Goal: Task Accomplishment & Management: Complete application form

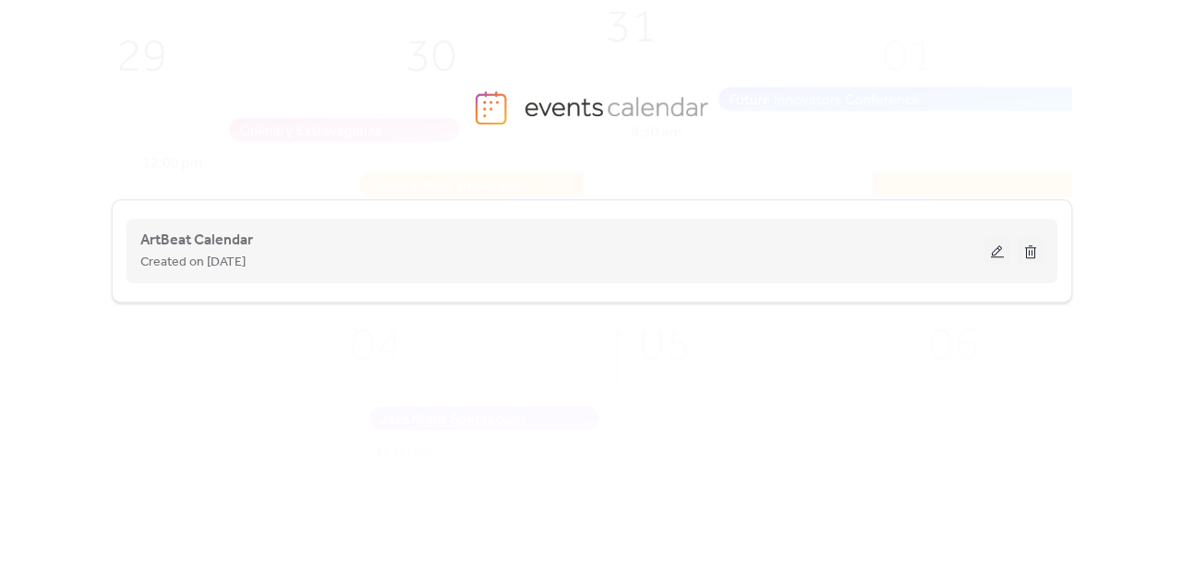
click at [995, 250] on button at bounding box center [997, 251] width 26 height 28
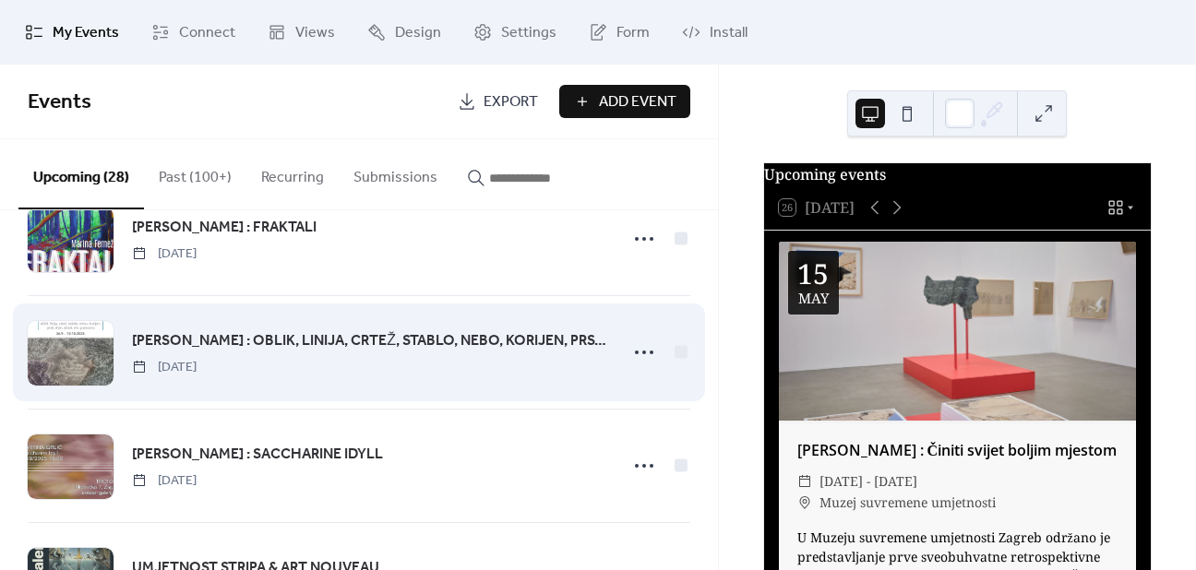
scroll to position [2776, 0]
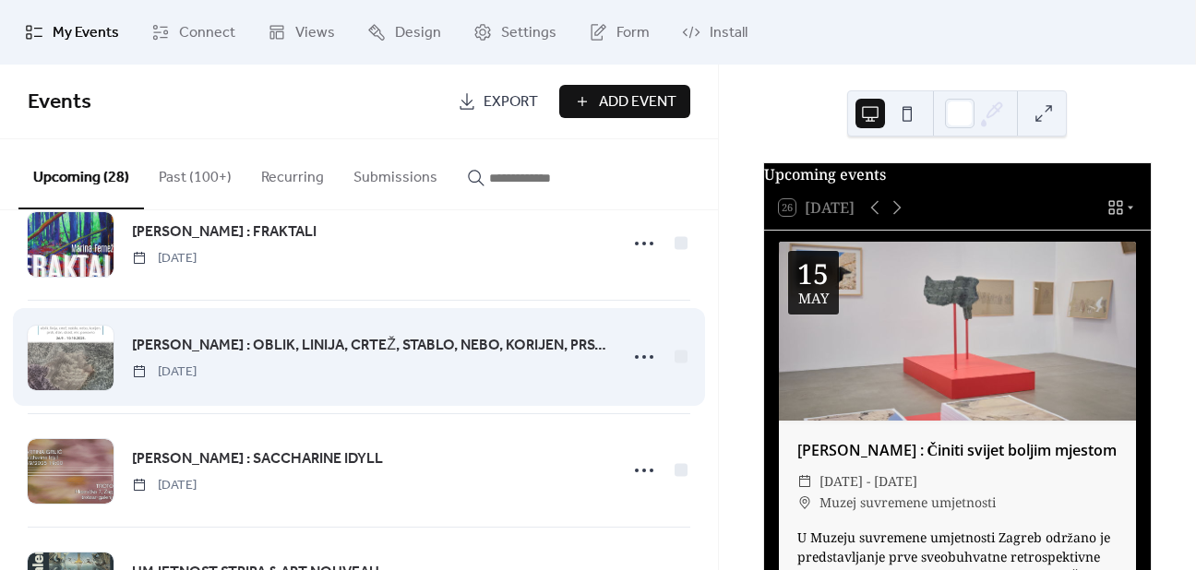
click at [234, 345] on span "[PERSON_NAME] : OBLIK, LINIJA, CRTEŽ, STABLO, NEBO, KORIJEN, PRSTI, DLAN, STRAS…" at bounding box center [369, 346] width 474 height 22
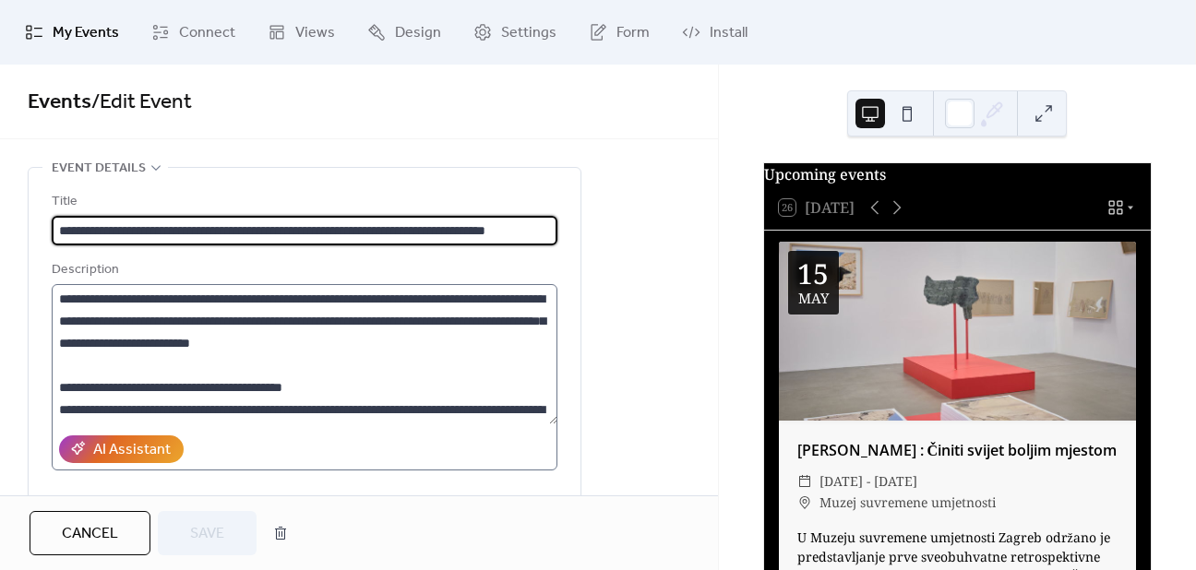
scroll to position [0, 83]
click at [69, 234] on input "**********" at bounding box center [305, 231] width 506 height 30
drag, startPoint x: 546, startPoint y: 230, endPoint x: -14, endPoint y: 220, distance: 560.4
click at [0, 220] on html "**********" at bounding box center [598, 285] width 1196 height 570
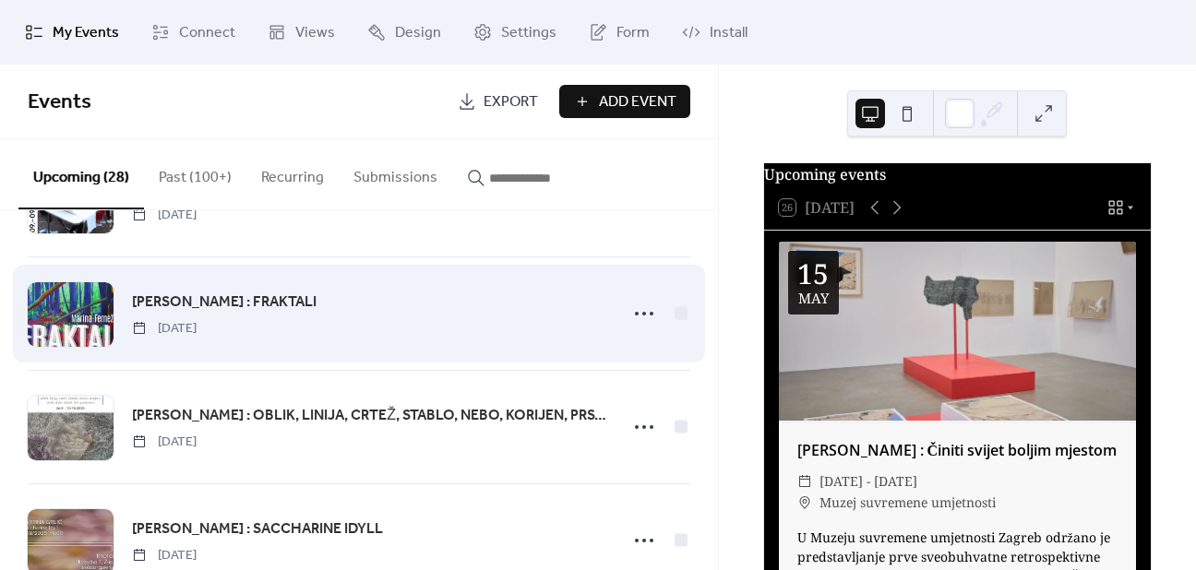
scroll to position [2684, 0]
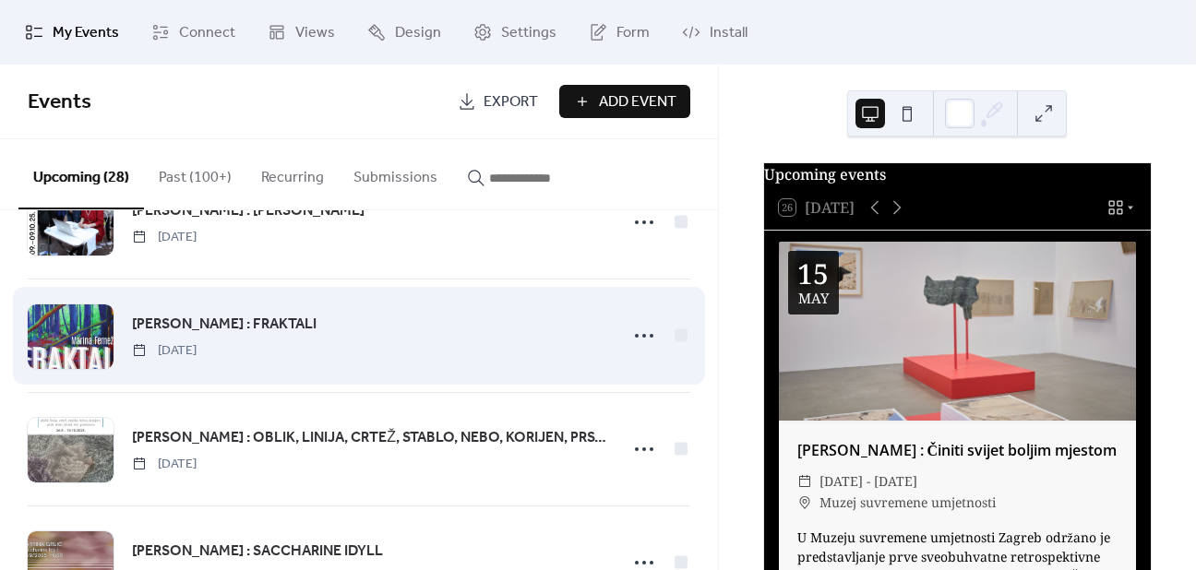
click at [243, 318] on span "[PERSON_NAME] : FRAKTALI" at bounding box center [224, 325] width 185 height 22
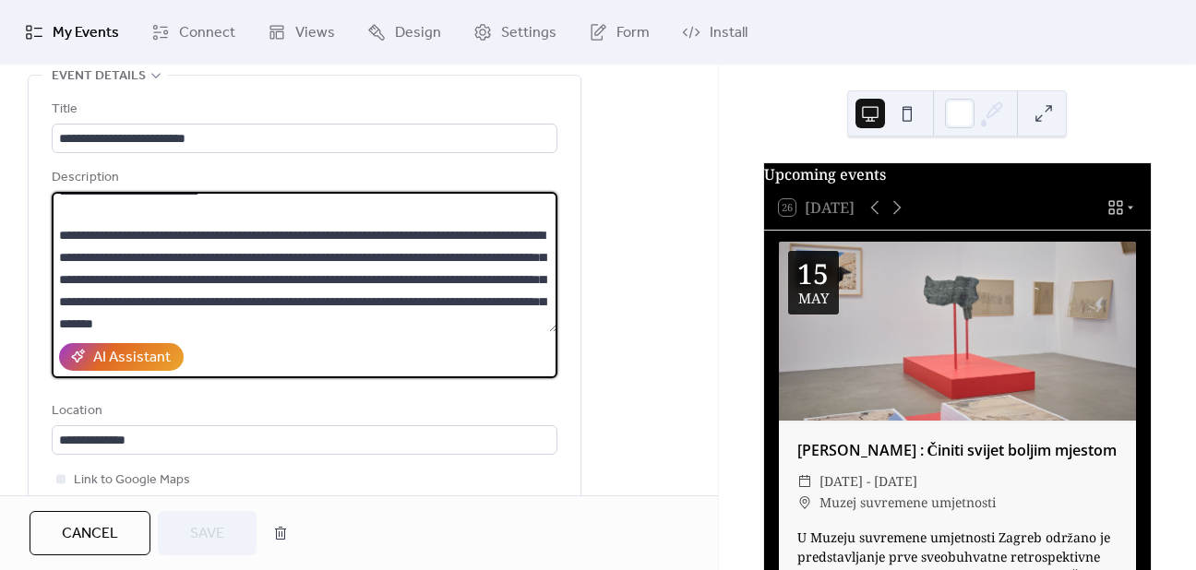
scroll to position [66, 0]
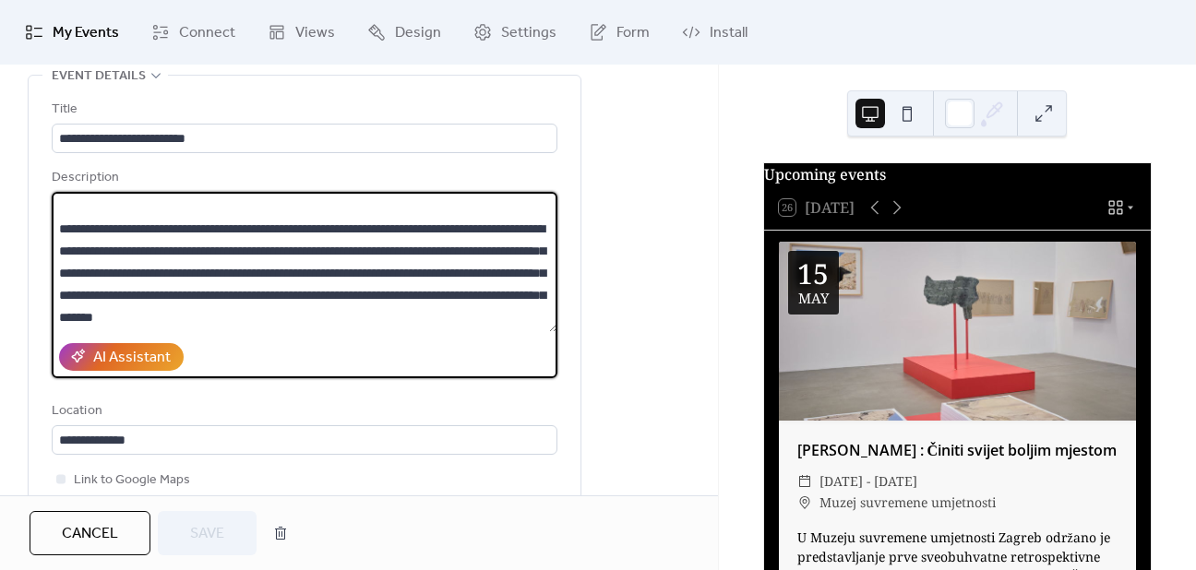
drag, startPoint x: 59, startPoint y: 204, endPoint x: 177, endPoint y: 250, distance: 126.9
click at [177, 250] on textarea "**********" at bounding box center [305, 262] width 506 height 140
click at [206, 252] on textarea "**********" at bounding box center [305, 262] width 506 height 140
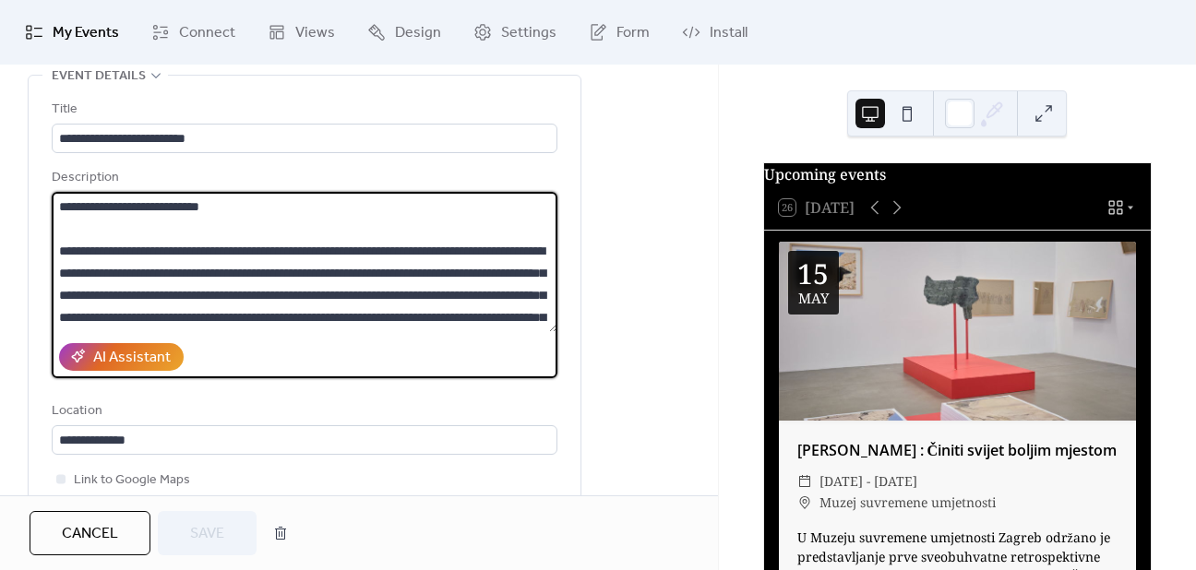
scroll to position [0, 0]
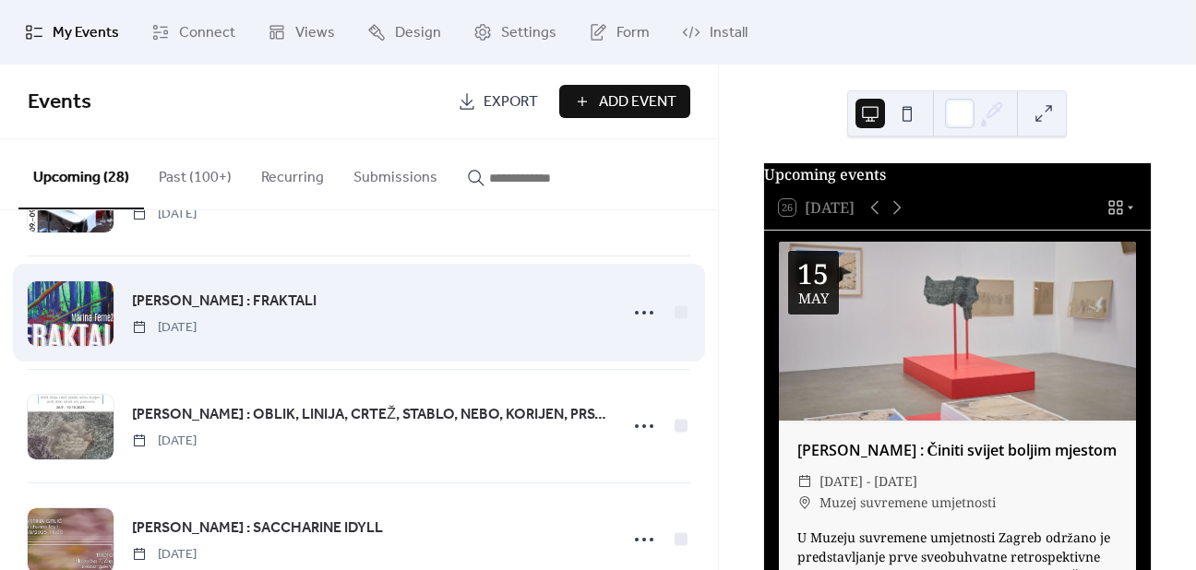
scroll to position [2684, 0]
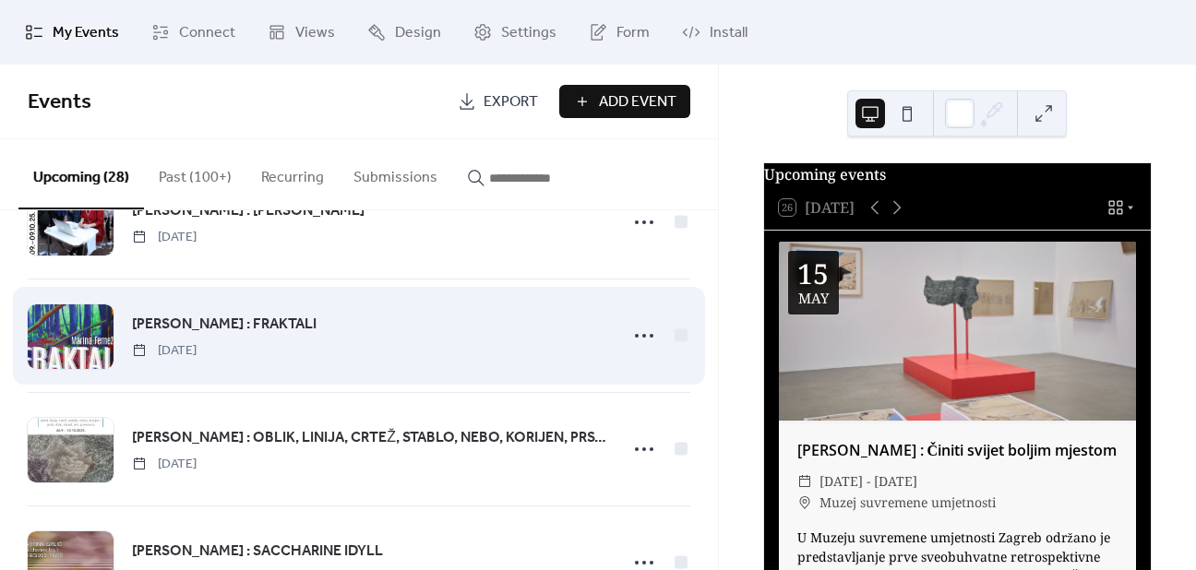
click at [190, 314] on span "[PERSON_NAME] : FRAKTALI" at bounding box center [224, 325] width 185 height 22
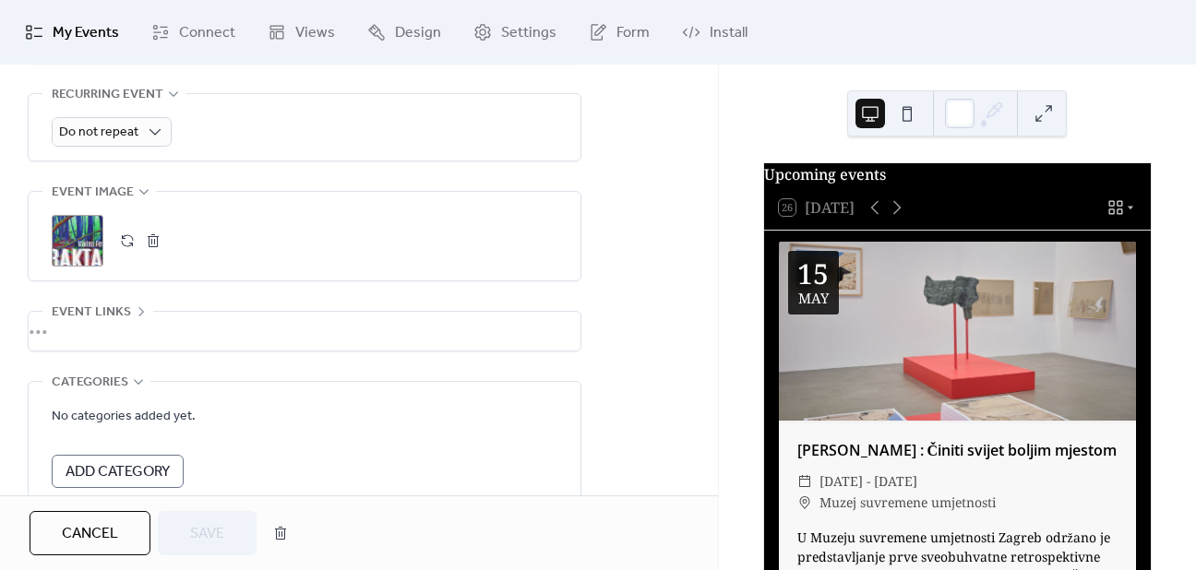
scroll to position [665, 0]
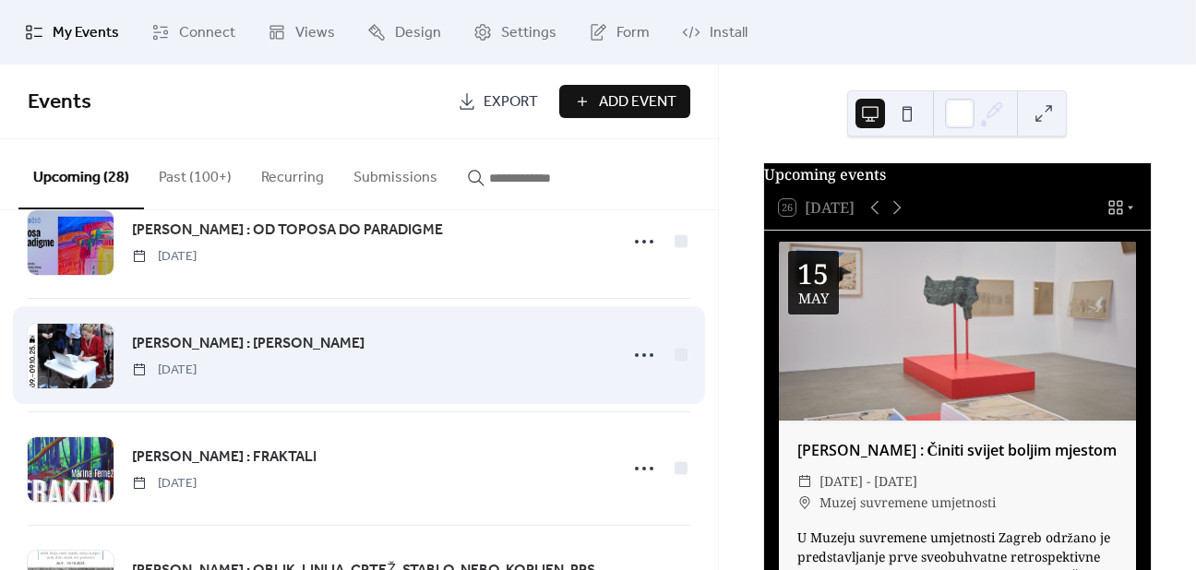
scroll to position [2499, 0]
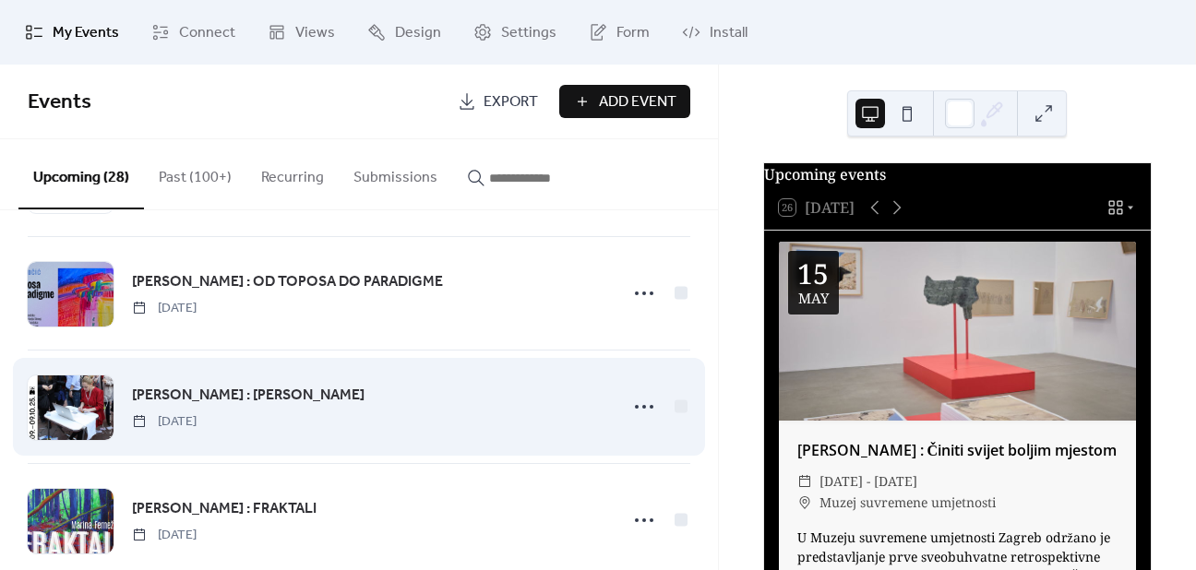
click at [295, 396] on span "[PERSON_NAME] : [PERSON_NAME]" at bounding box center [248, 396] width 233 height 22
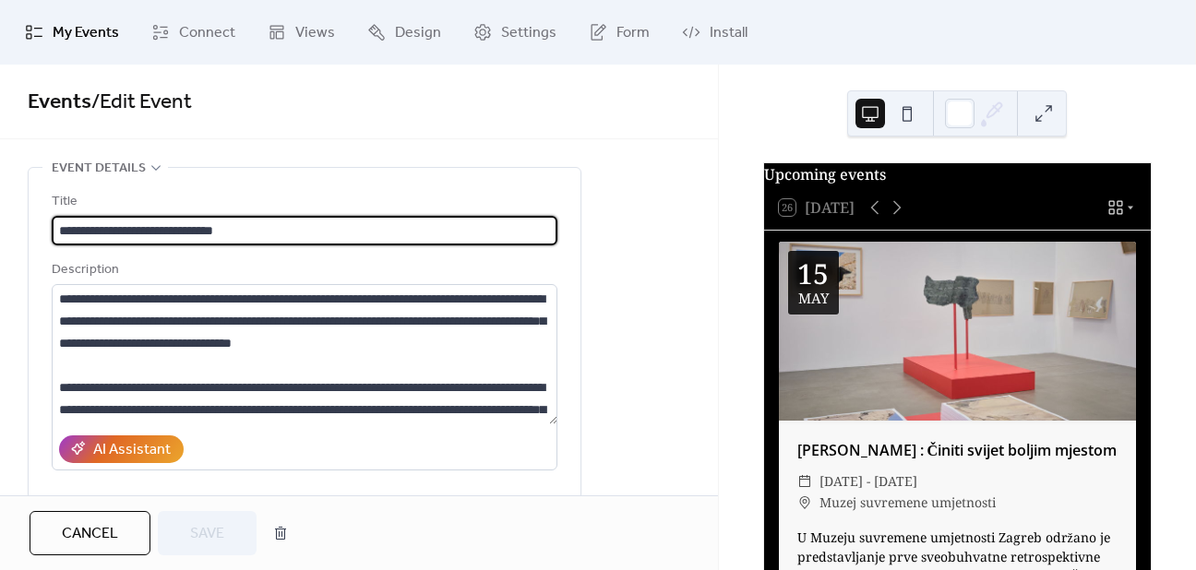
drag, startPoint x: 167, startPoint y: 230, endPoint x: 306, endPoint y: 230, distance: 138.5
click at [306, 230] on input "**********" at bounding box center [305, 231] width 506 height 30
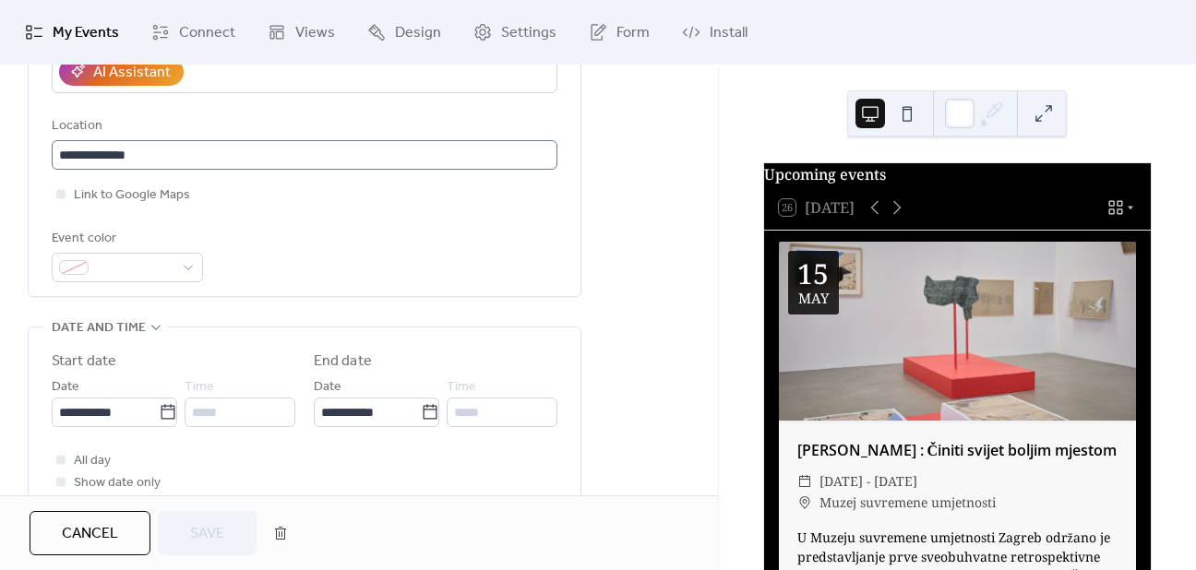
scroll to position [369, 0]
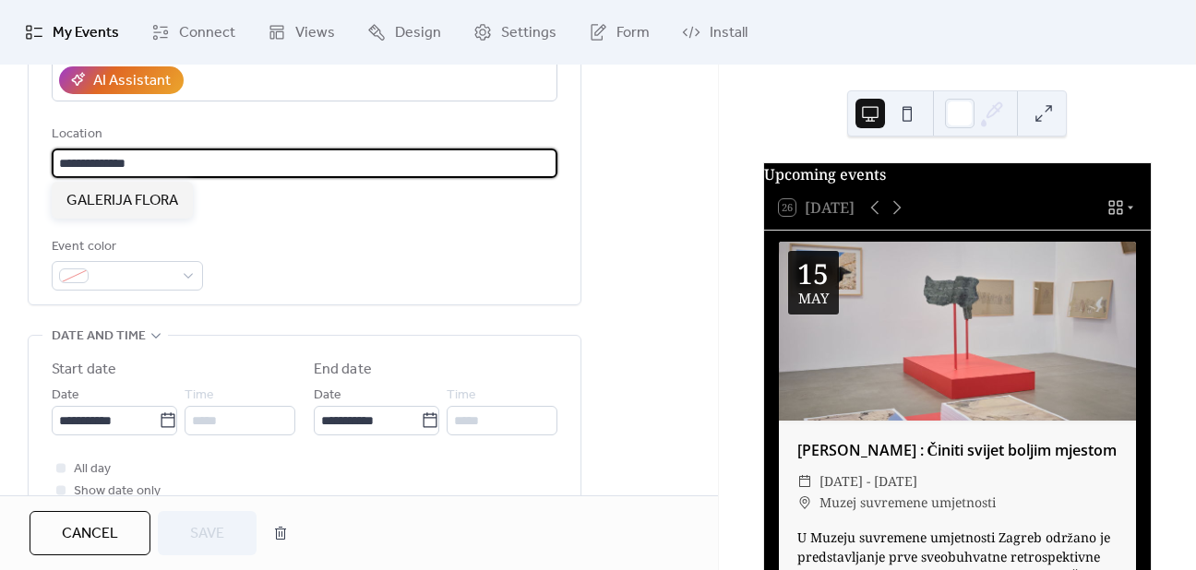
drag, startPoint x: 170, startPoint y: 163, endPoint x: 105, endPoint y: 146, distance: 67.0
click at [36, 150] on div "**********" at bounding box center [305, 52] width 552 height 506
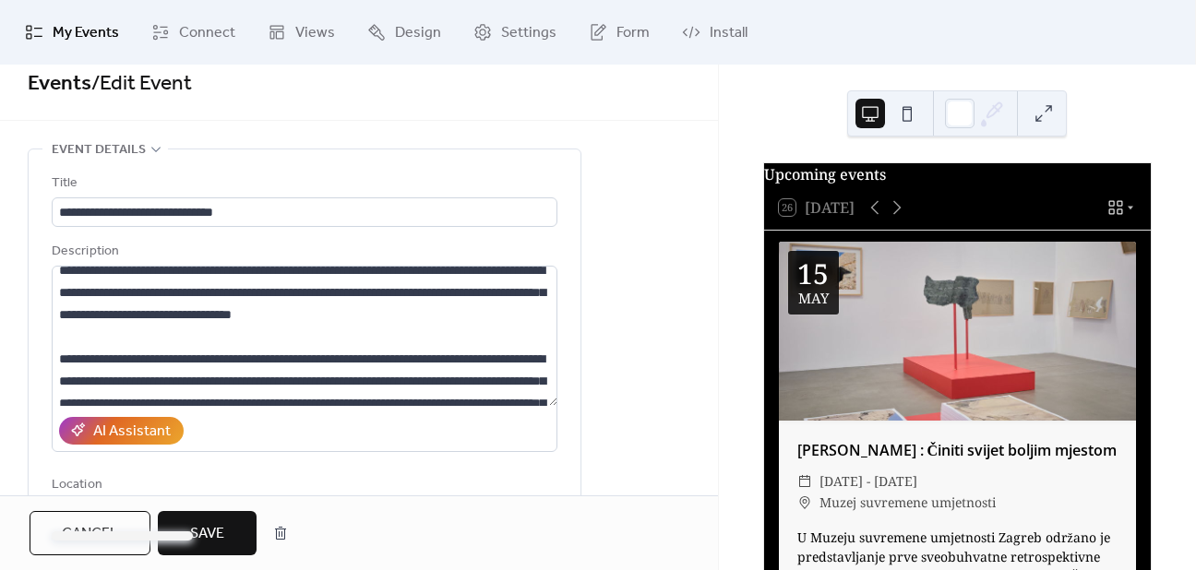
scroll to position [0, 0]
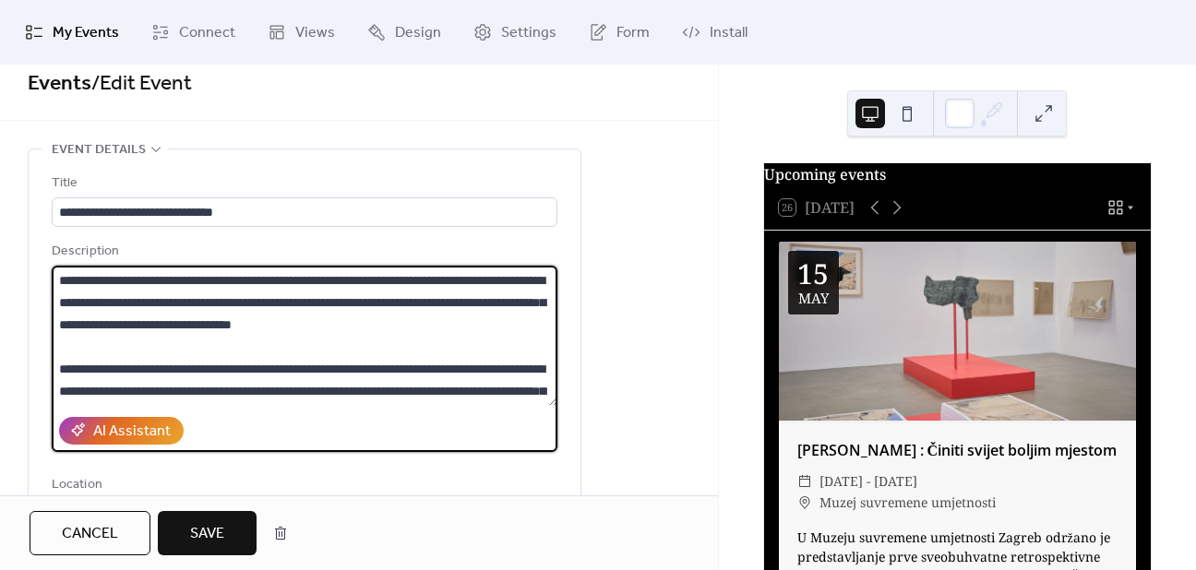
drag, startPoint x: 64, startPoint y: 277, endPoint x: 376, endPoint y: 299, distance: 312.8
click at [526, 340] on textarea at bounding box center [305, 336] width 506 height 140
drag, startPoint x: 62, startPoint y: 276, endPoint x: 323, endPoint y: 290, distance: 261.6
click at [460, 333] on textarea at bounding box center [305, 336] width 506 height 140
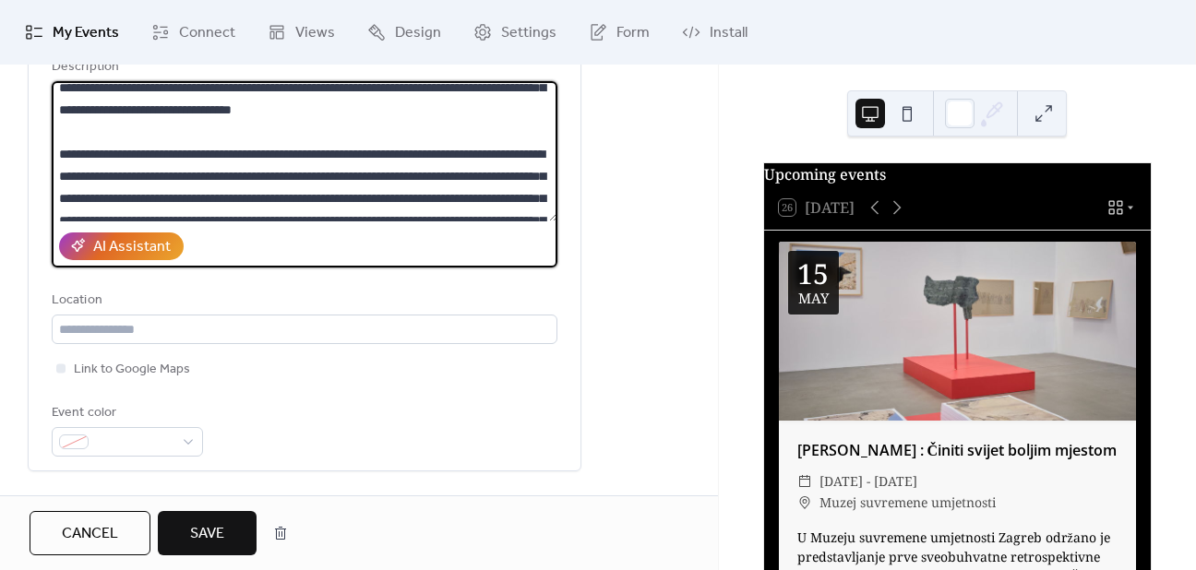
scroll to position [92, 0]
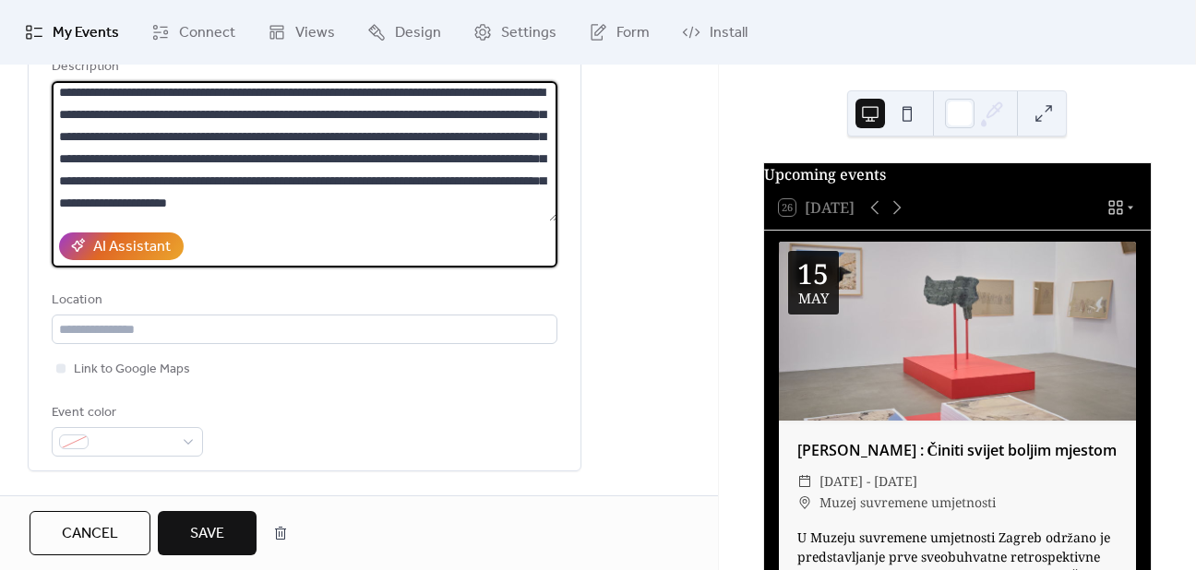
drag, startPoint x: 270, startPoint y: 133, endPoint x: 277, endPoint y: 149, distance: 17.3
click at [277, 149] on textarea at bounding box center [305, 151] width 506 height 140
drag, startPoint x: 222, startPoint y: 202, endPoint x: 270, endPoint y: 138, distance: 80.5
click at [270, 138] on textarea at bounding box center [305, 151] width 506 height 140
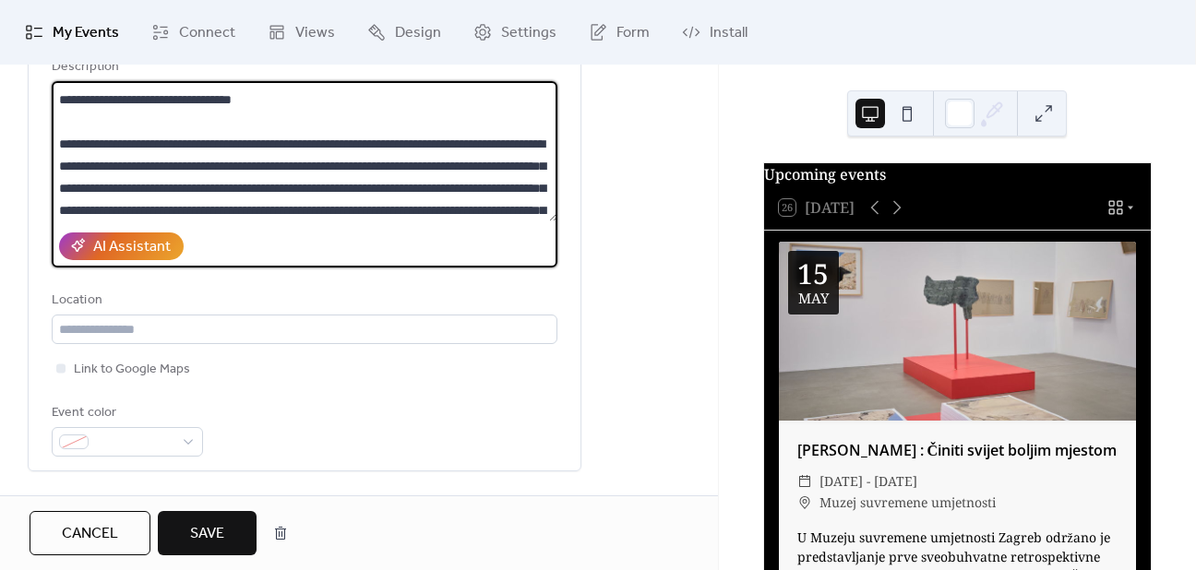
scroll to position [0, 0]
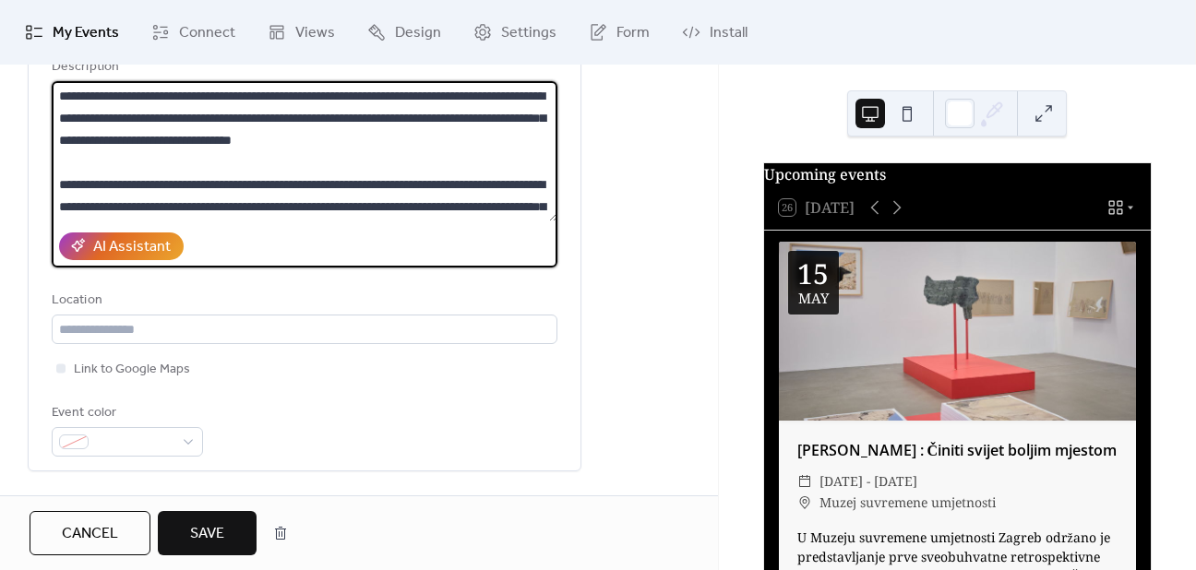
drag, startPoint x: 61, startPoint y: 89, endPoint x: 462, endPoint y: 178, distance: 410.5
click at [465, 180] on textarea at bounding box center [305, 151] width 506 height 140
drag, startPoint x: 472, startPoint y: 182, endPoint x: 59, endPoint y: 184, distance: 412.6
click at [59, 184] on textarea at bounding box center [305, 151] width 506 height 140
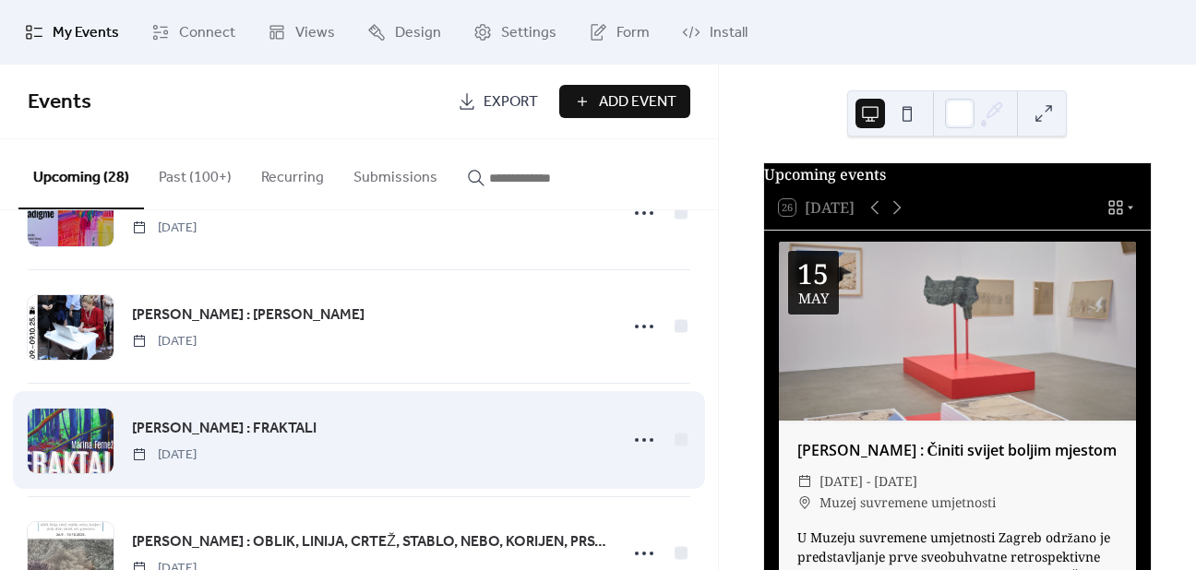
scroll to position [2585, 0]
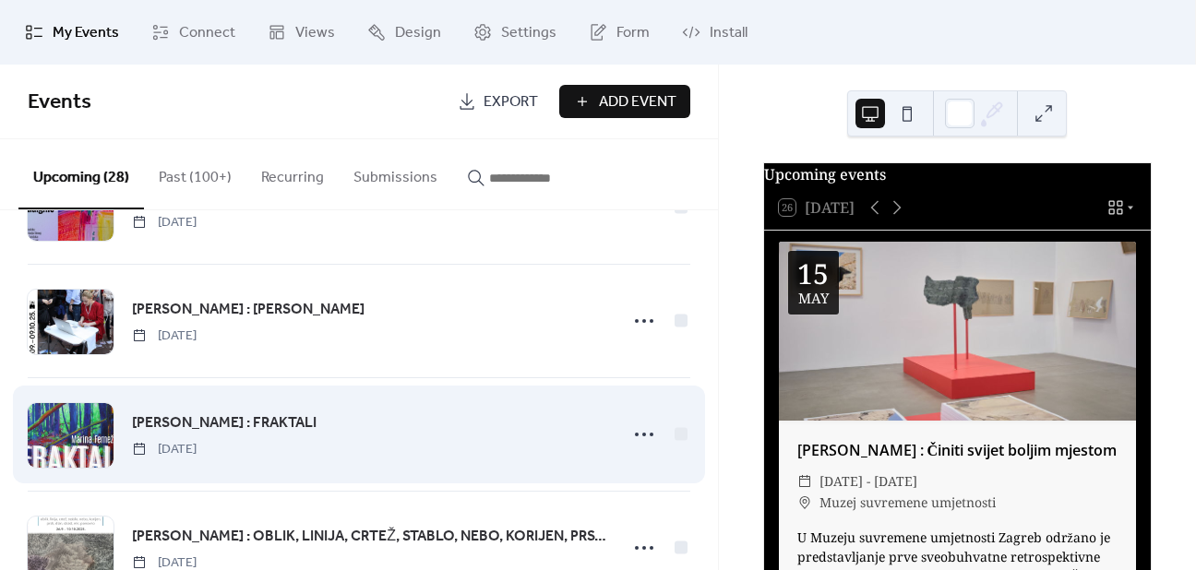
click at [194, 413] on span "[PERSON_NAME] : FRAKTALI" at bounding box center [224, 424] width 185 height 22
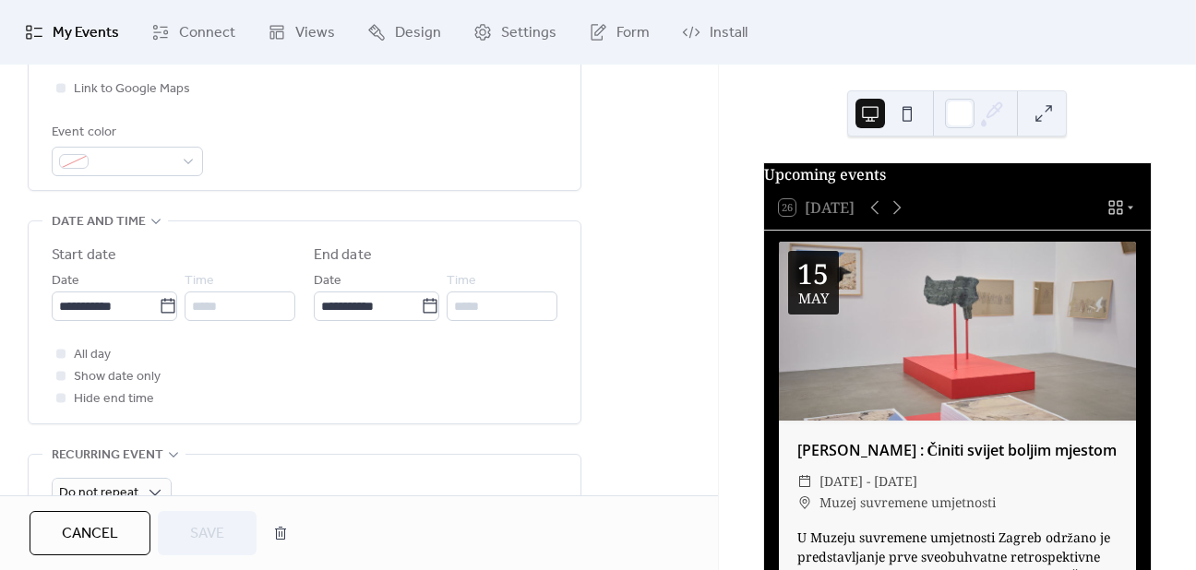
scroll to position [554, 0]
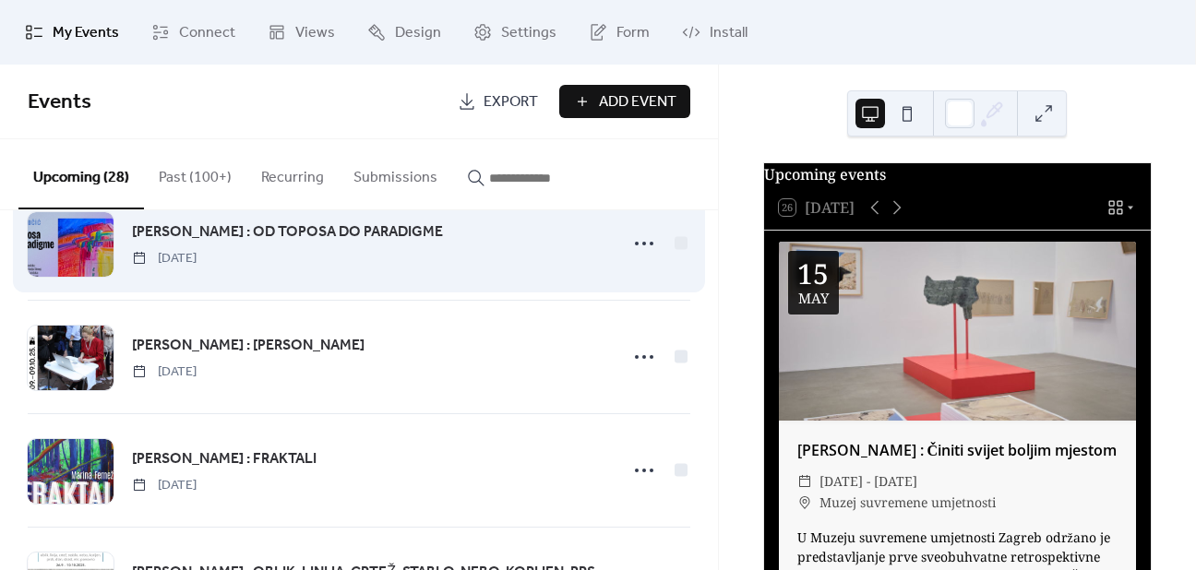
scroll to position [2407, 0]
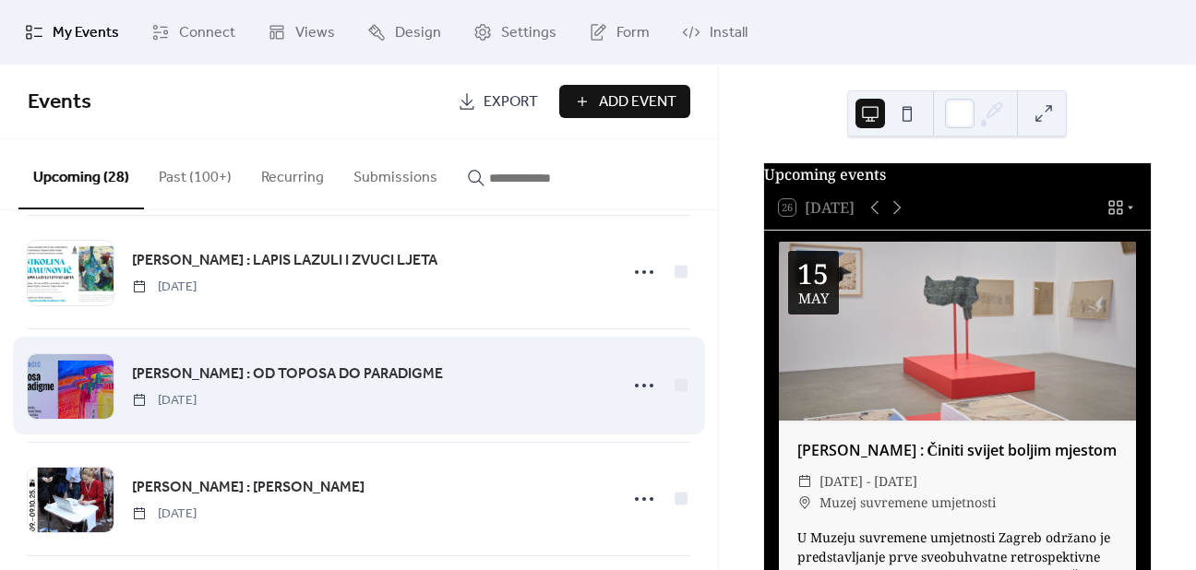
click at [325, 364] on span "[PERSON_NAME] : OD TOPOSA DO PARADIGME" at bounding box center [287, 375] width 311 height 22
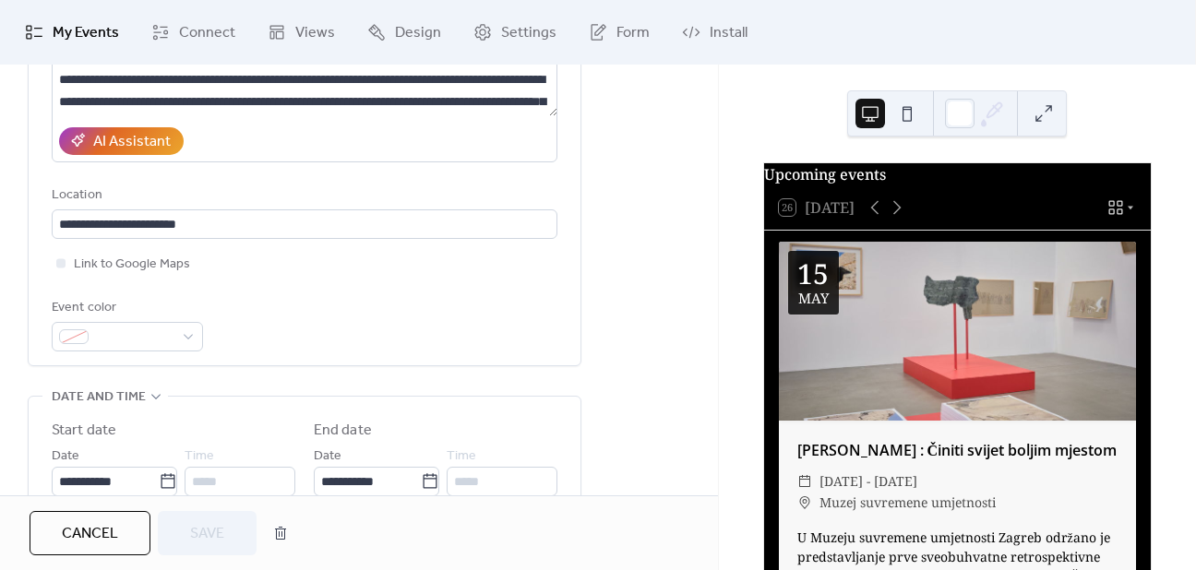
scroll to position [369, 0]
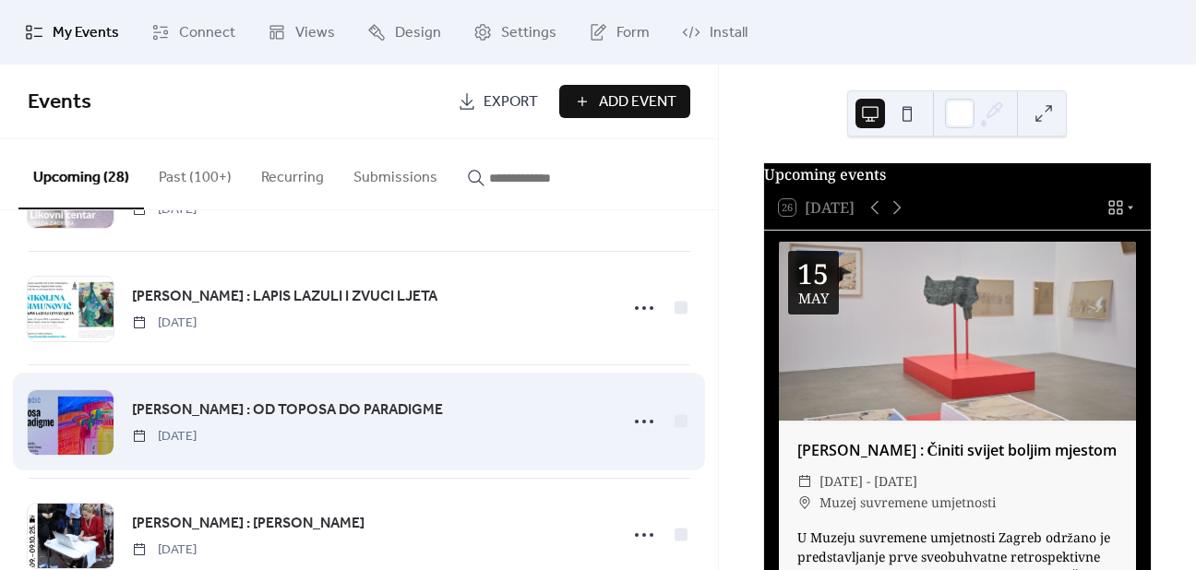
scroll to position [2314, 0]
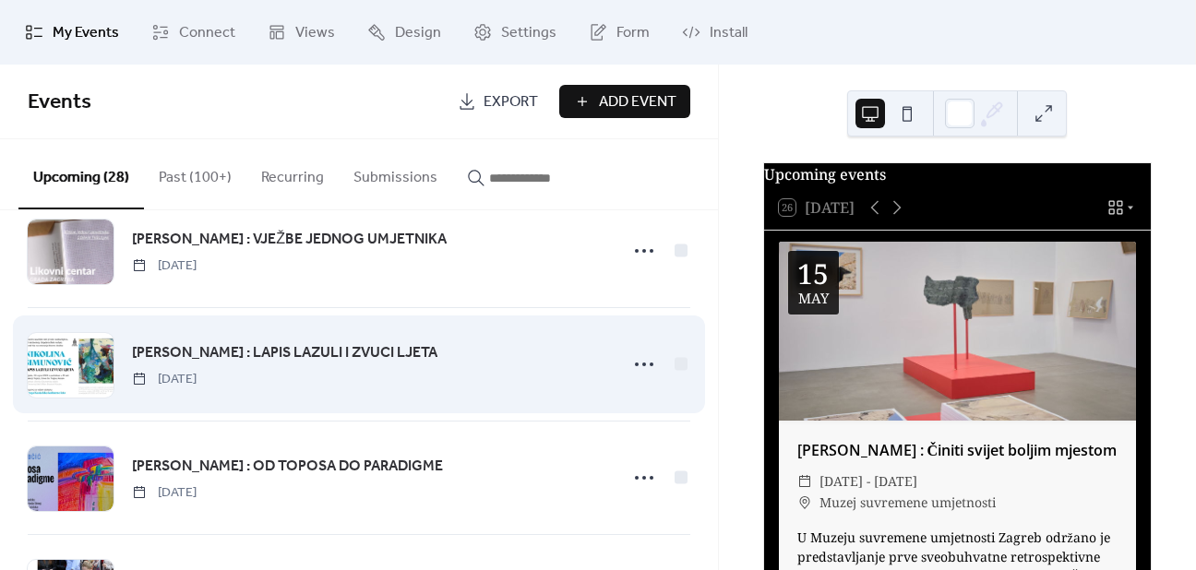
click at [432, 354] on span "[PERSON_NAME] : LAPIS LAZULI I ZVUCI LJETA" at bounding box center [285, 353] width 306 height 22
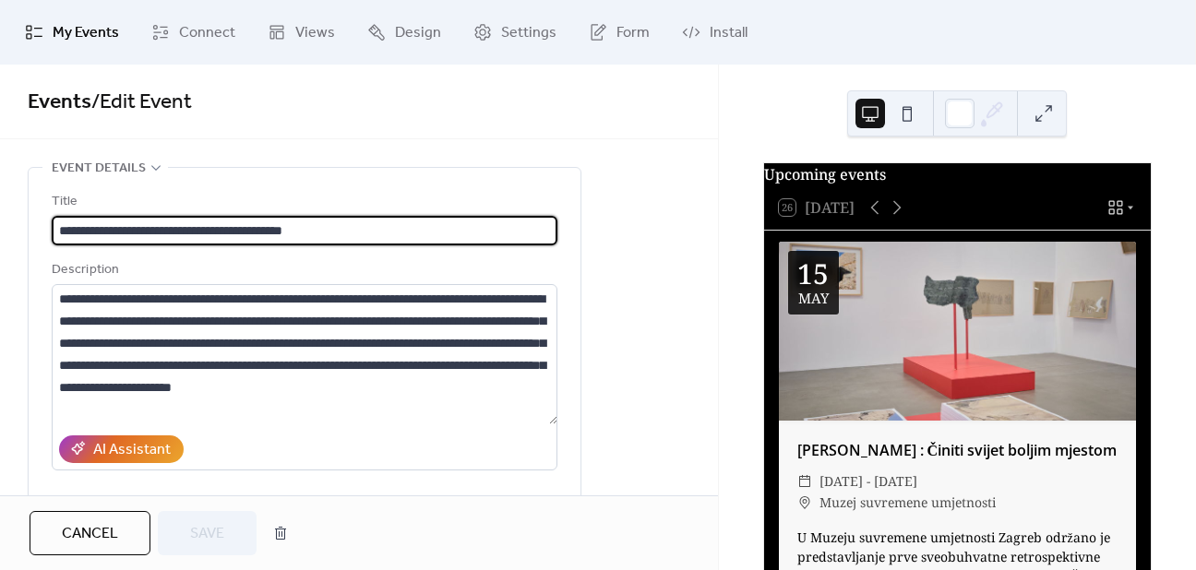
drag, startPoint x: 56, startPoint y: 226, endPoint x: 198, endPoint y: 222, distance: 142.2
click at [198, 222] on input "**********" at bounding box center [305, 231] width 506 height 30
click at [202, 210] on div "Title" at bounding box center [303, 202] width 502 height 22
drag, startPoint x: 198, startPoint y: 228, endPoint x: 311, endPoint y: 242, distance: 113.5
click at [394, 241] on input "**********" at bounding box center [305, 231] width 506 height 30
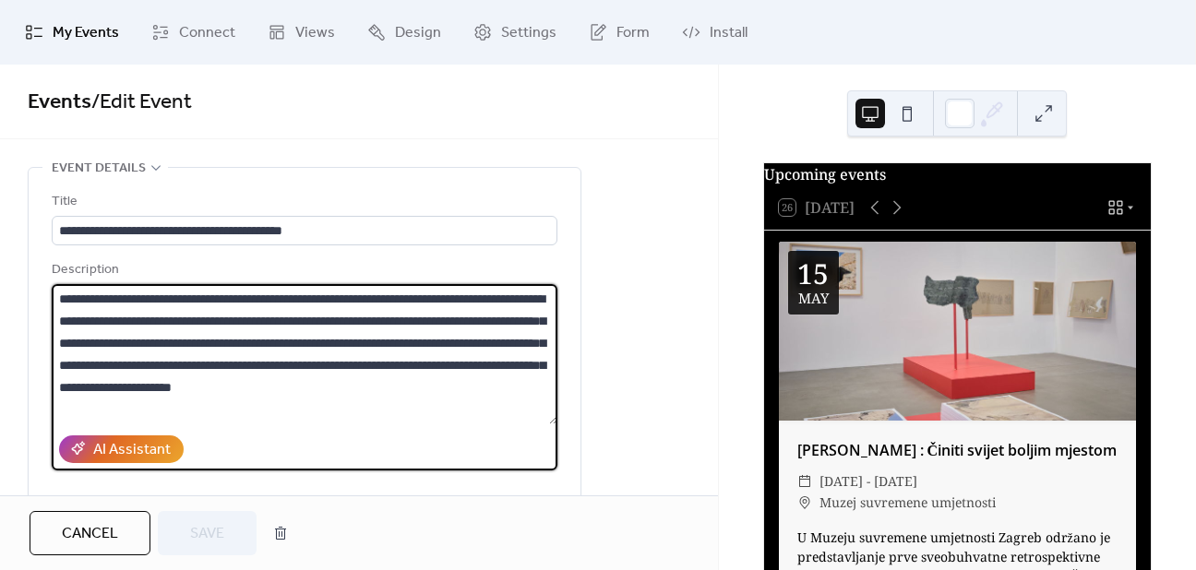
drag, startPoint x: 59, startPoint y: 295, endPoint x: 480, endPoint y: 375, distance: 428.4
click at [517, 385] on textarea "**********" at bounding box center [305, 354] width 506 height 140
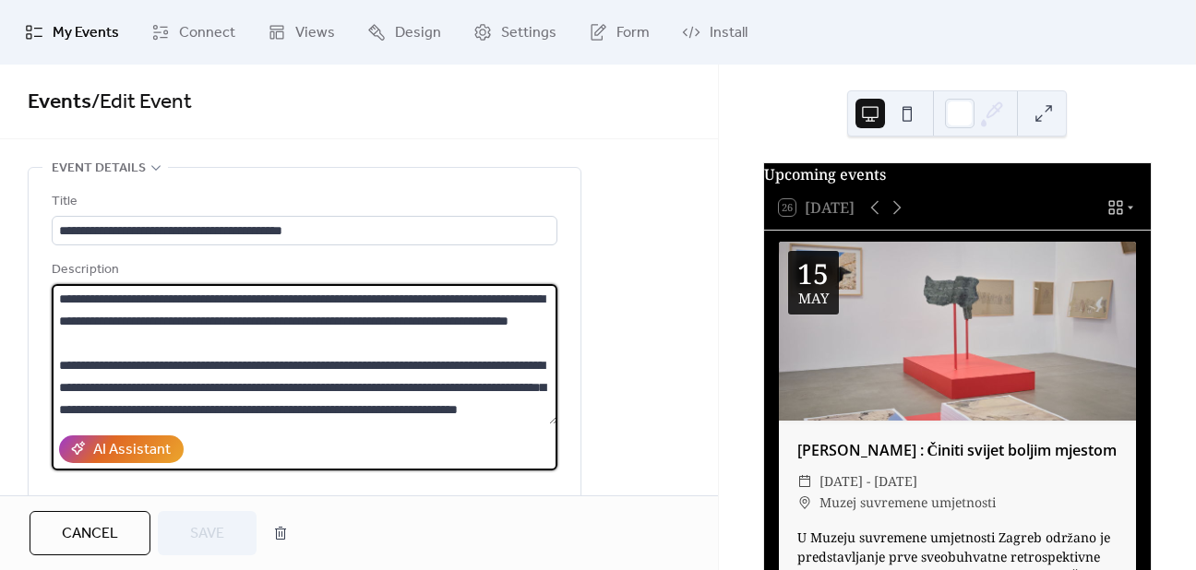
scroll to position [177, 0]
drag, startPoint x: 62, startPoint y: 342, endPoint x: 141, endPoint y: 342, distance: 79.4
click at [141, 342] on textarea "**********" at bounding box center [305, 354] width 506 height 140
drag, startPoint x: 59, startPoint y: 346, endPoint x: 299, endPoint y: 358, distance: 240.3
click at [299, 358] on textarea "**********" at bounding box center [305, 354] width 506 height 140
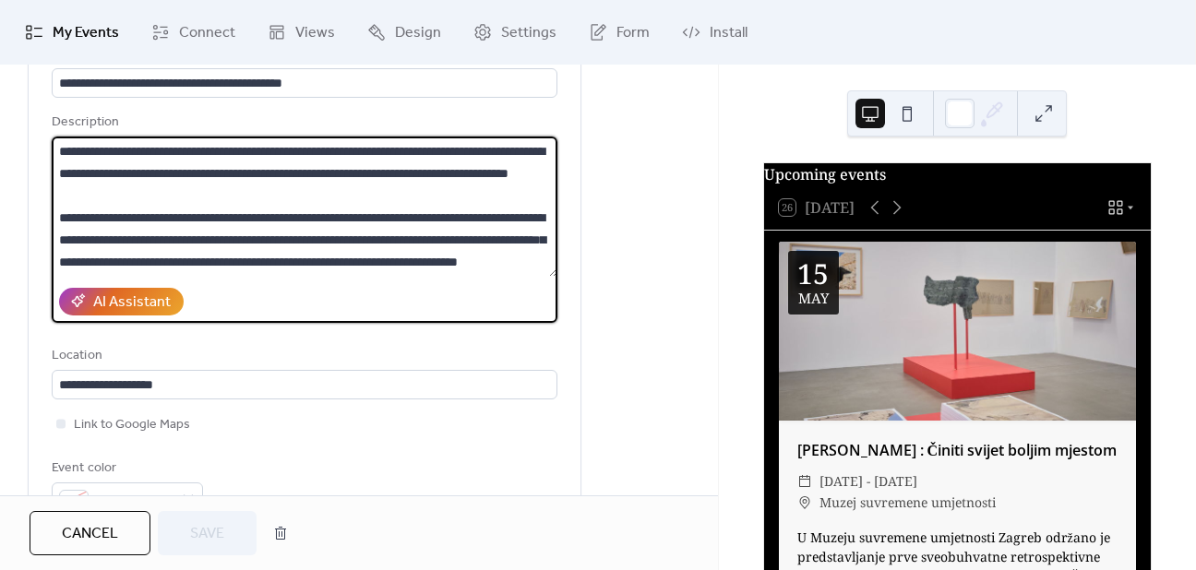
scroll to position [185, 0]
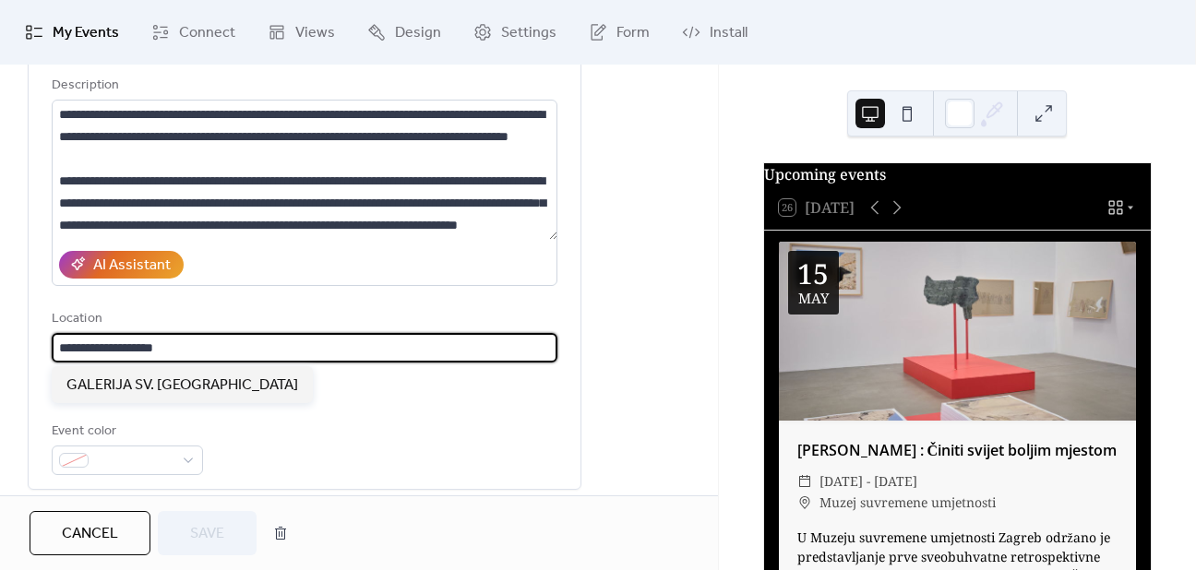
drag, startPoint x: 197, startPoint y: 335, endPoint x: 56, endPoint y: 338, distance: 140.3
click at [40, 338] on div "**********" at bounding box center [305, 236] width 552 height 506
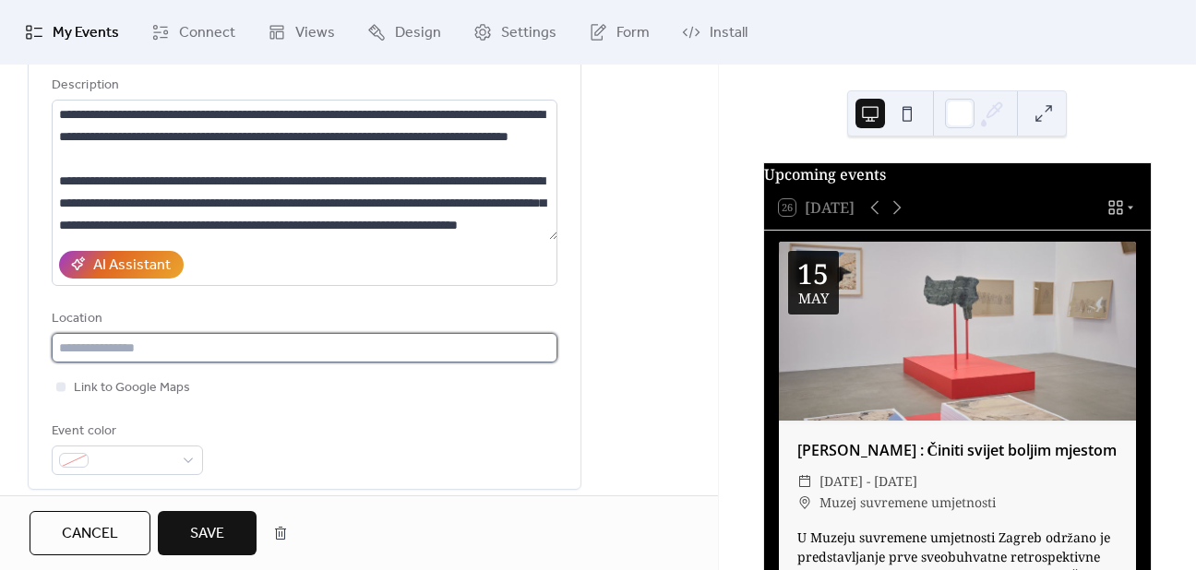
click at [150, 351] on input "text" at bounding box center [305, 348] width 506 height 30
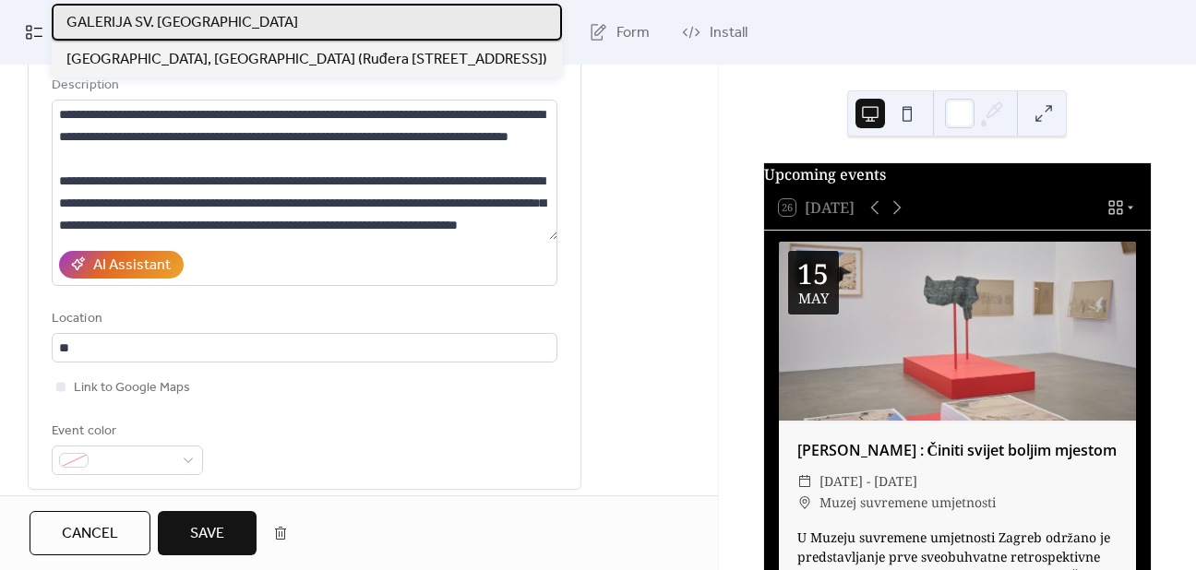
click at [193, 15] on span "GALERIJA SV. [GEOGRAPHIC_DATA]" at bounding box center [182, 23] width 232 height 22
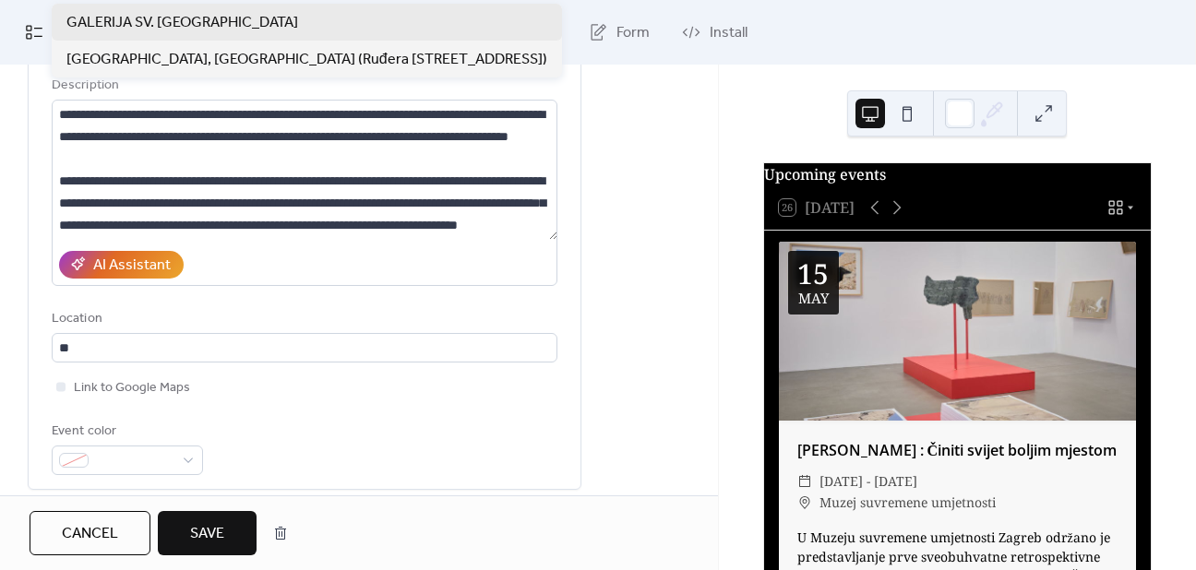
type input "**********"
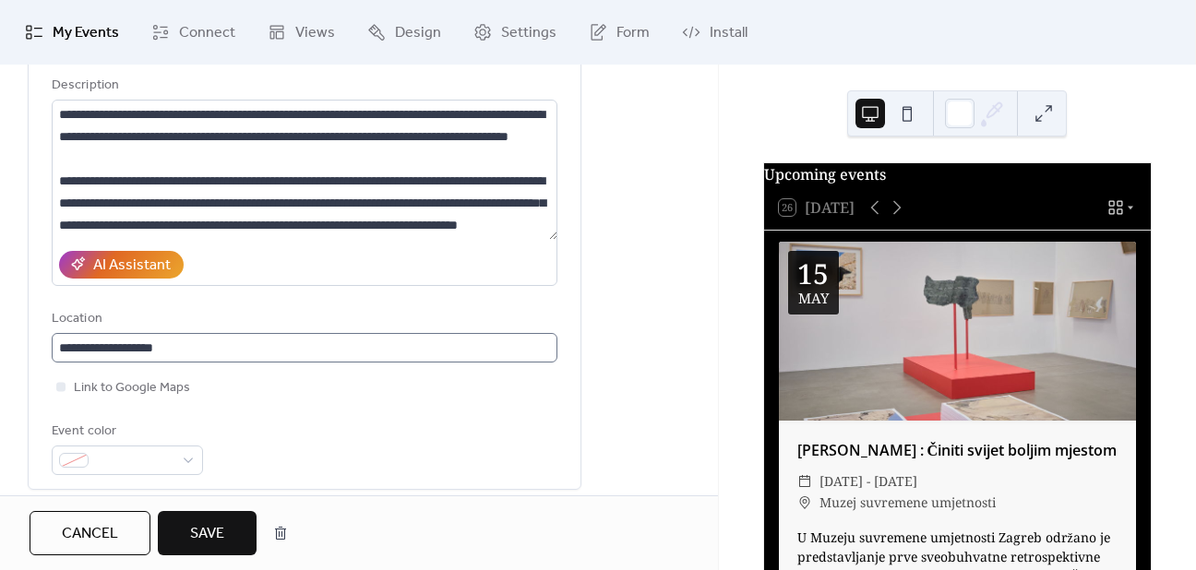
scroll to position [0, 0]
click at [110, 527] on span "Cancel" at bounding box center [90, 534] width 56 height 22
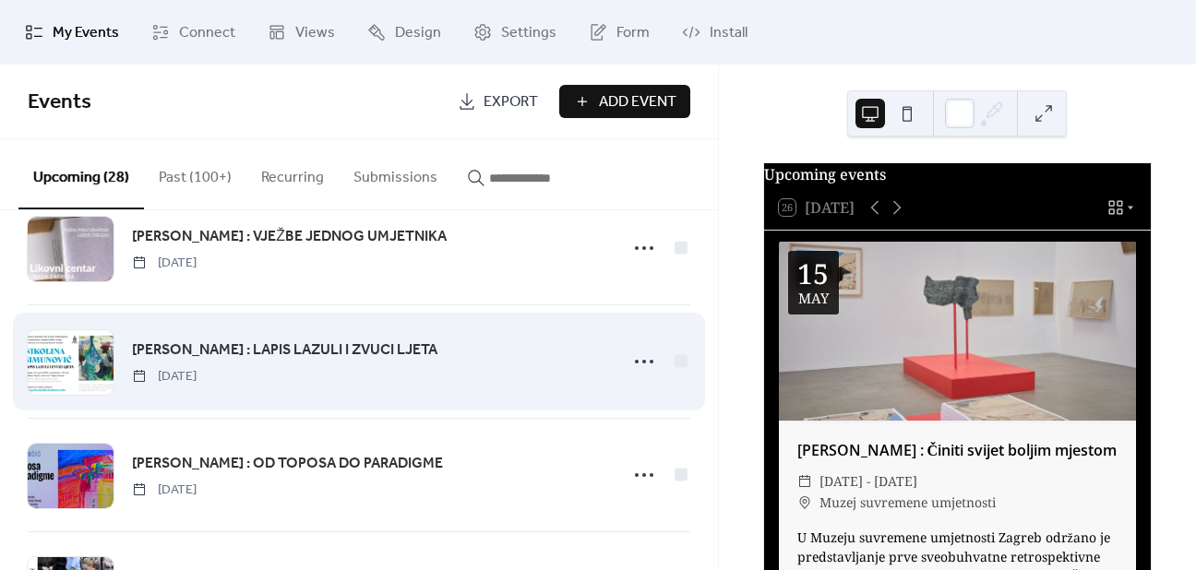
scroll to position [2314, 0]
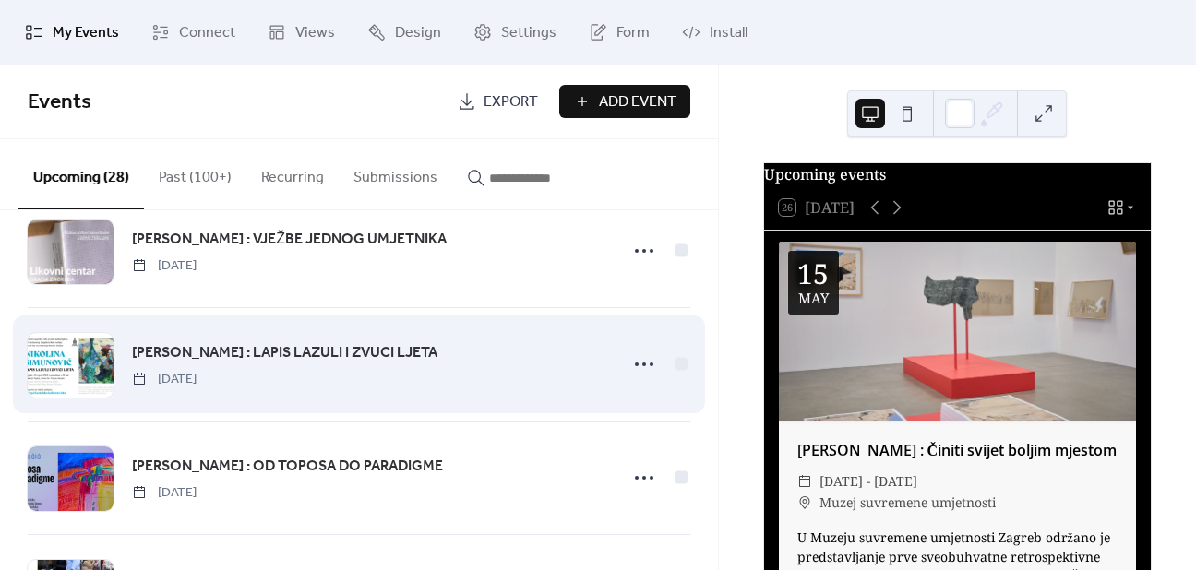
click at [241, 342] on span "[PERSON_NAME] : LAPIS LAZULI I ZVUCI LJETA" at bounding box center [285, 353] width 306 height 22
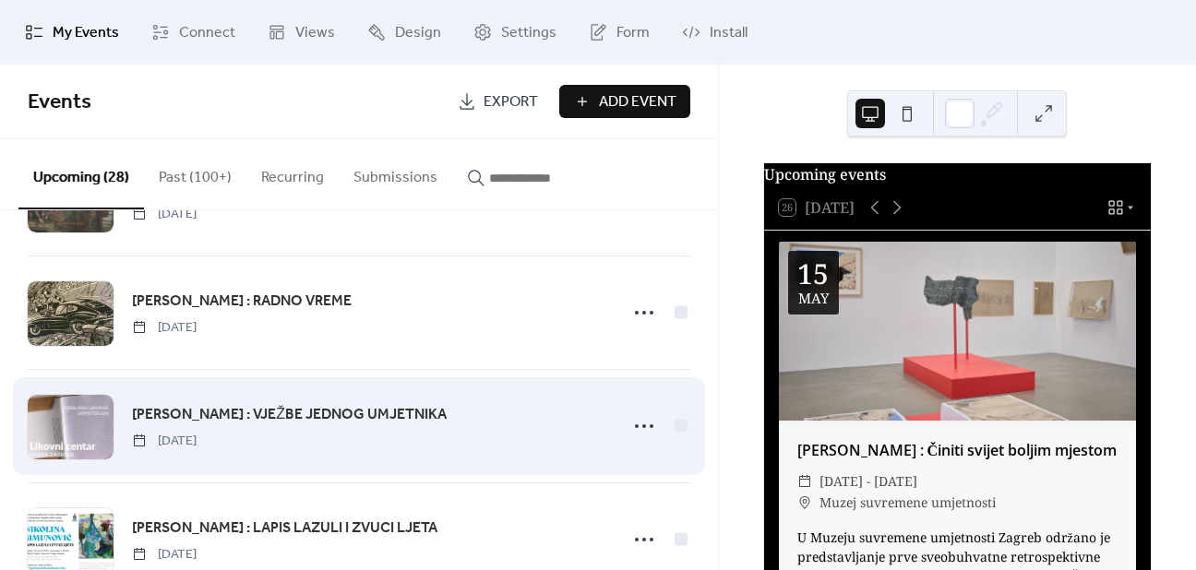
scroll to position [2130, 0]
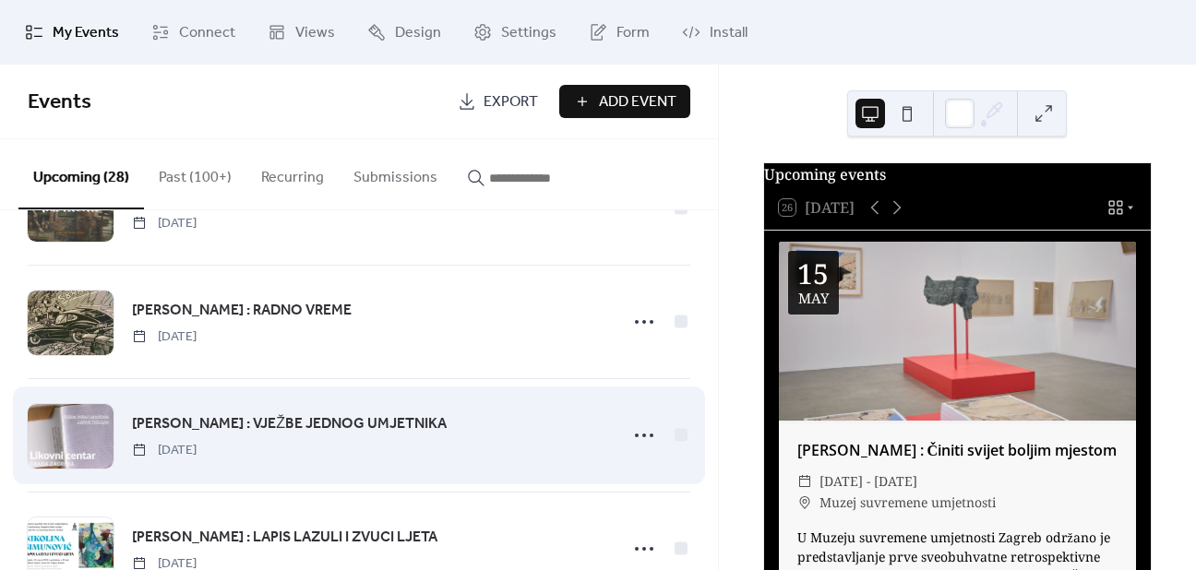
click at [294, 414] on span "[PERSON_NAME] : VJEŽBE JEDNOG UMJETNIKA" at bounding box center [289, 425] width 315 height 22
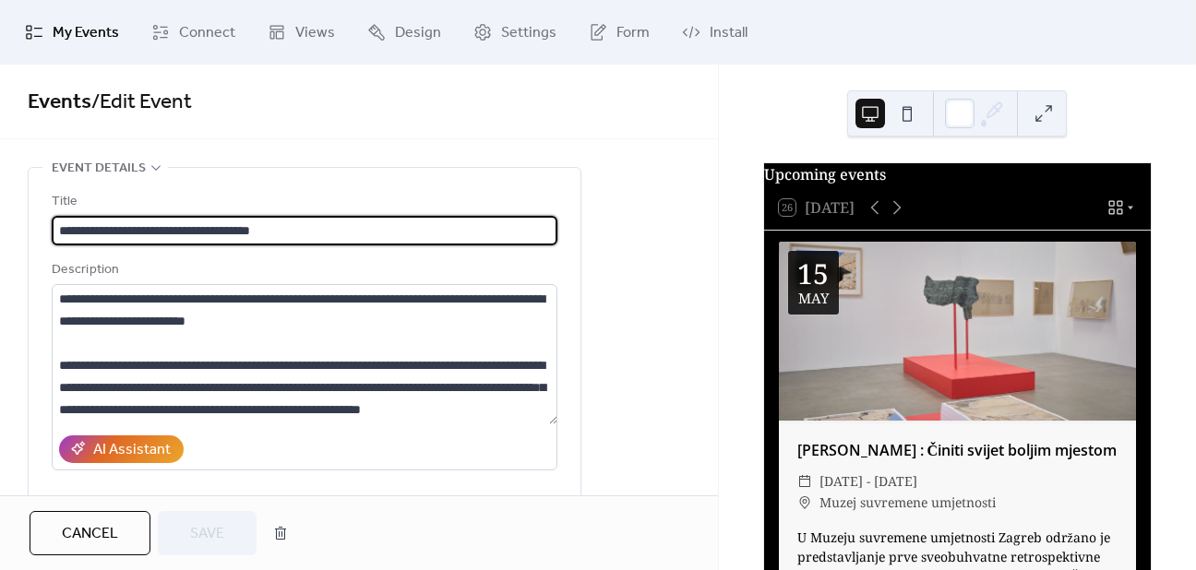
drag, startPoint x: 63, startPoint y: 225, endPoint x: 171, endPoint y: 230, distance: 108.1
click at [171, 230] on input "**********" at bounding box center [305, 231] width 506 height 30
click at [357, 210] on div "Title" at bounding box center [303, 202] width 502 height 22
drag, startPoint x: 358, startPoint y: 223, endPoint x: 170, endPoint y: 233, distance: 188.5
click at [170, 233] on input "**********" at bounding box center [305, 231] width 506 height 30
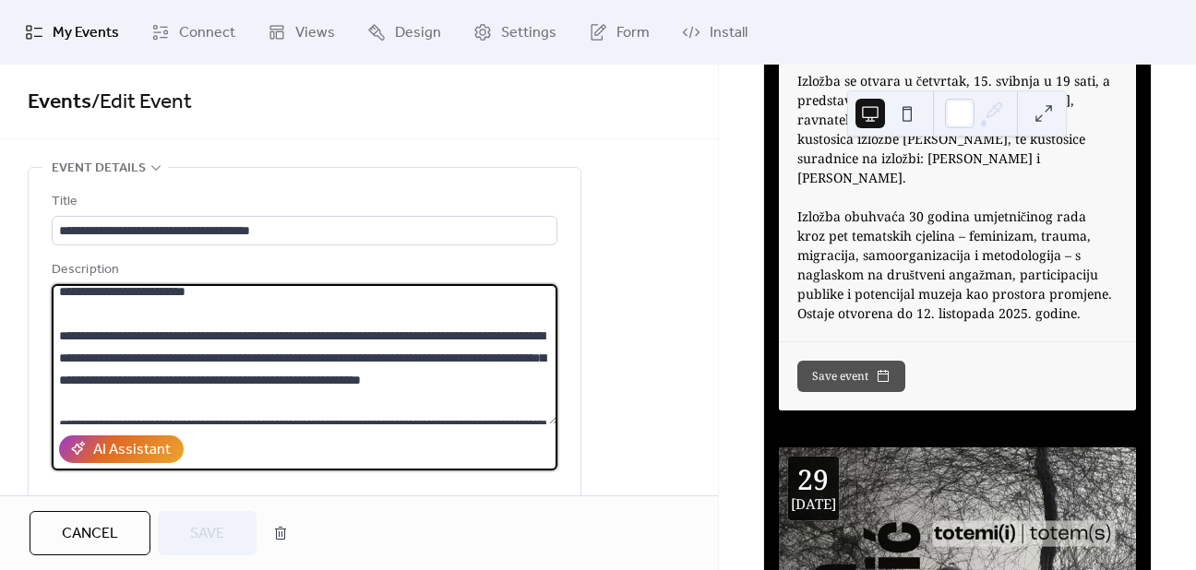
scroll to position [92, 0]
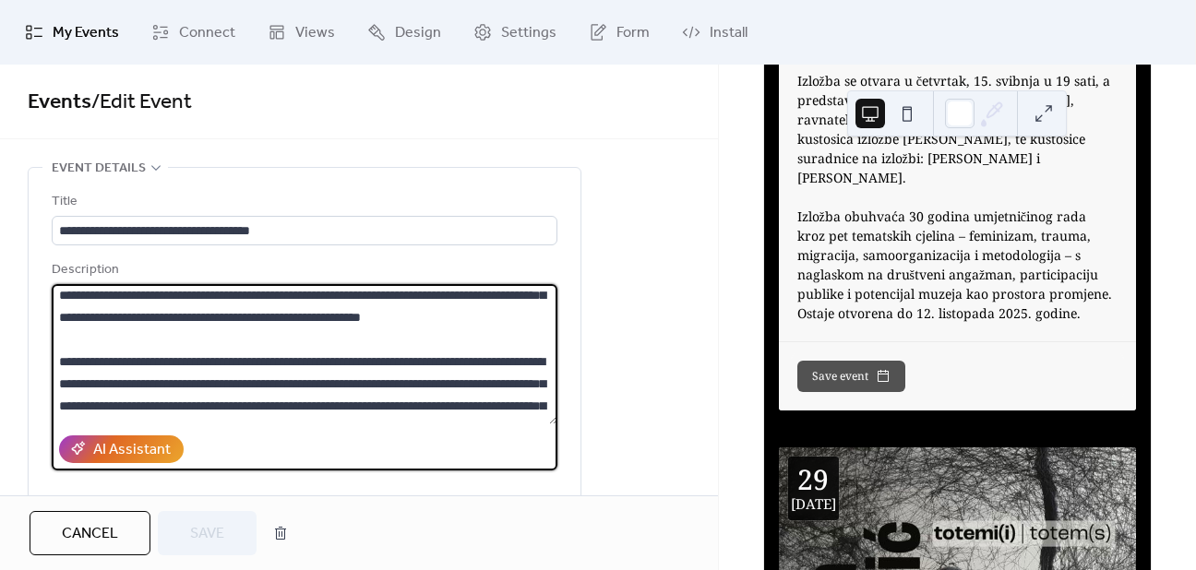
drag, startPoint x: 55, startPoint y: 294, endPoint x: 405, endPoint y: 353, distance: 354.7
click at [427, 353] on textarea at bounding box center [305, 354] width 506 height 140
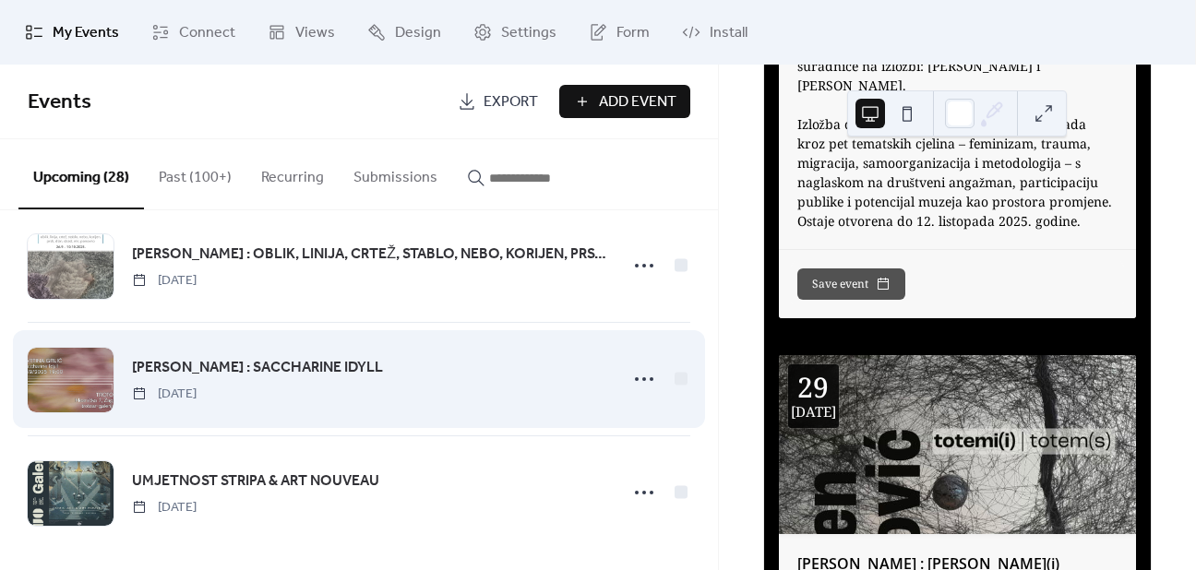
scroll to position [2868, 0]
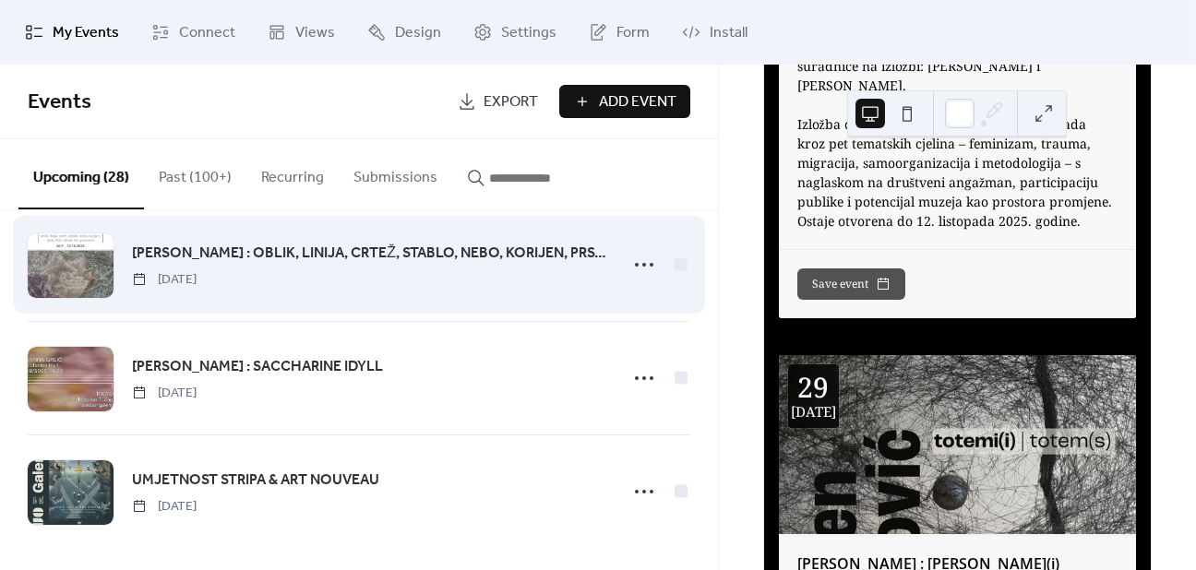
click at [271, 250] on span "[PERSON_NAME] : OBLIK, LINIJA, CRTEŽ, STABLO, NEBO, KORIJEN, PRSTI, DLAN, STRAS…" at bounding box center [369, 254] width 474 height 22
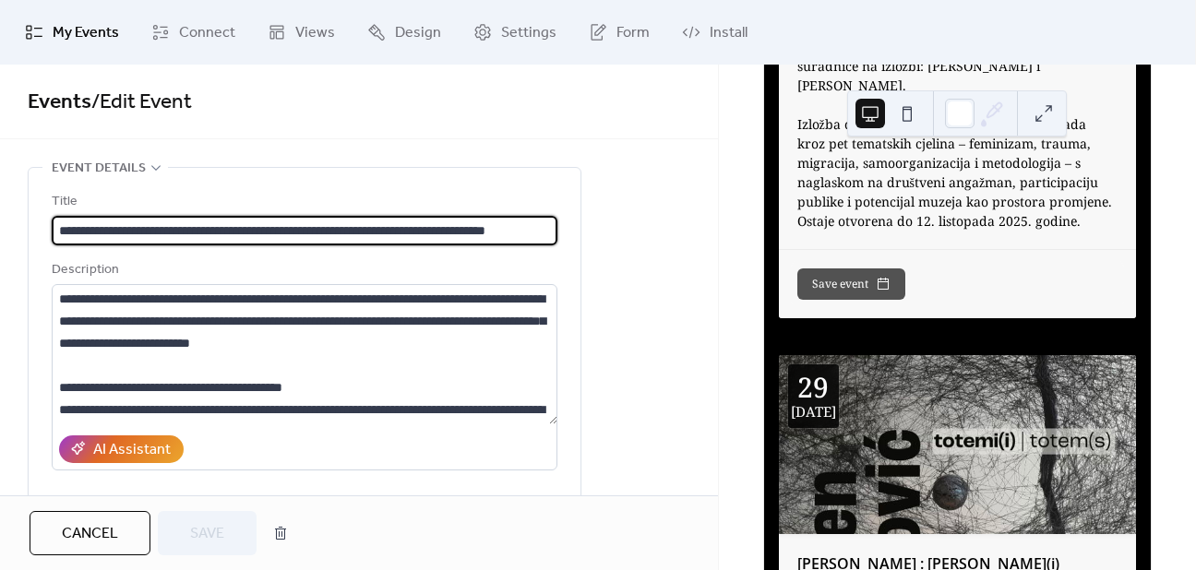
scroll to position [0, 21]
drag, startPoint x: 59, startPoint y: 227, endPoint x: 186, endPoint y: 232, distance: 127.5
click at [193, 234] on input "**********" at bounding box center [305, 231] width 506 height 30
click at [129, 222] on input "**********" at bounding box center [305, 231] width 506 height 30
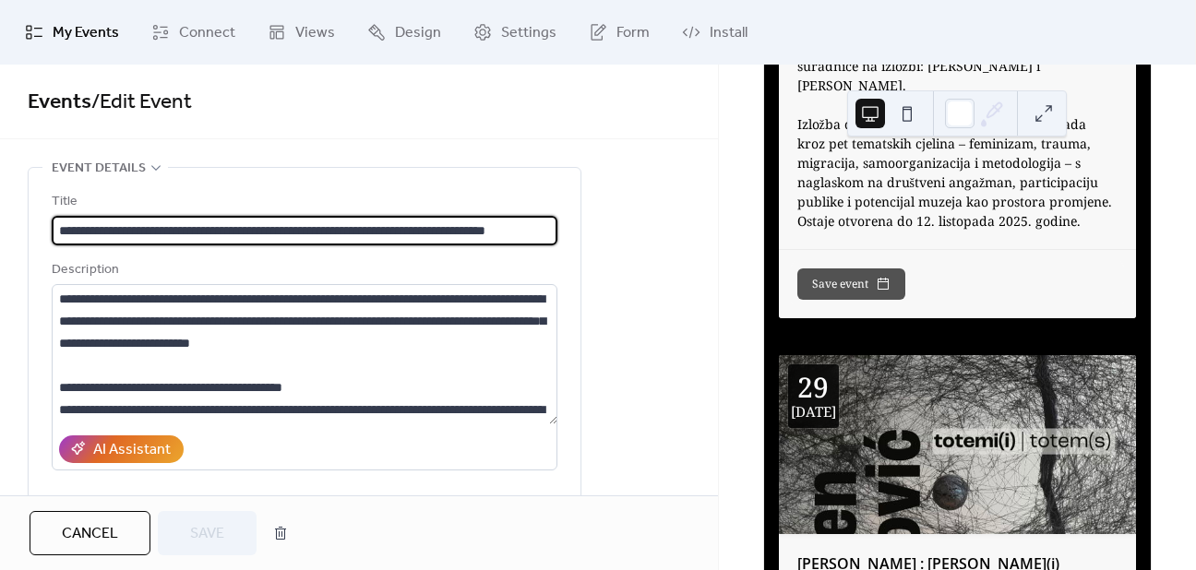
drag, startPoint x: 121, startPoint y: 229, endPoint x: 549, endPoint y: 230, distance: 428.3
click at [549, 230] on input "**********" at bounding box center [305, 231] width 506 height 30
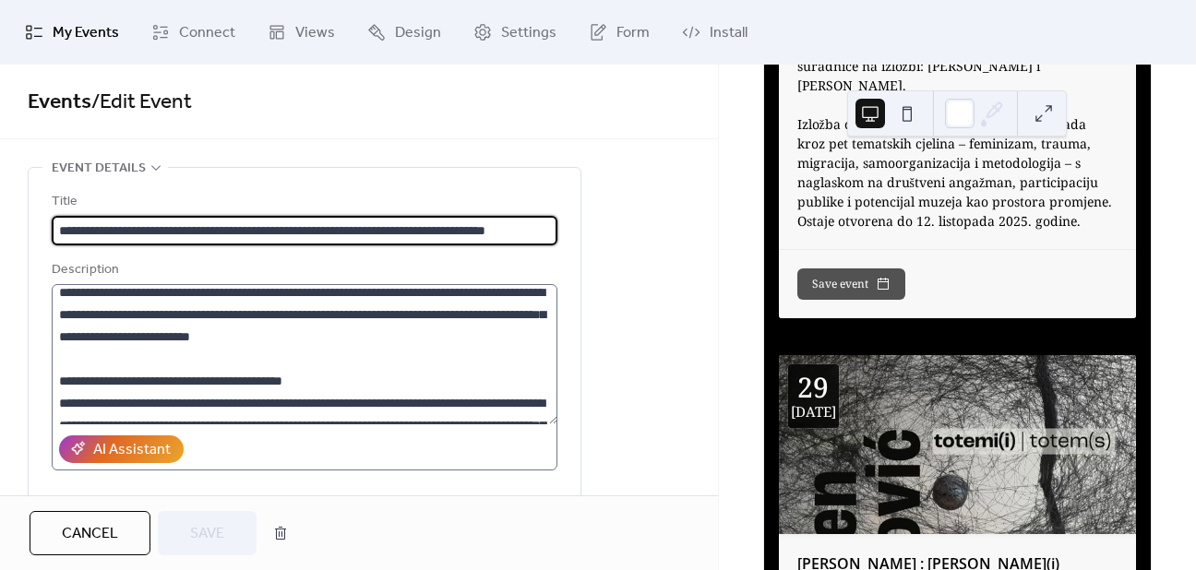
scroll to position [0, 0]
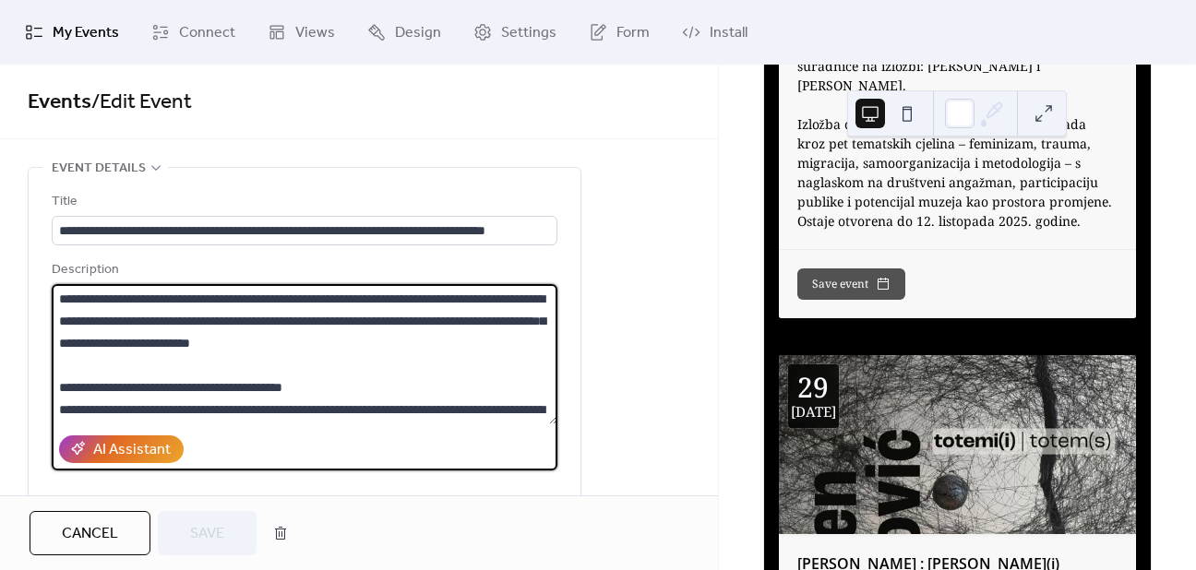
drag, startPoint x: 58, startPoint y: 299, endPoint x: 181, endPoint y: 333, distance: 127.4
click at [181, 333] on textarea at bounding box center [305, 354] width 506 height 140
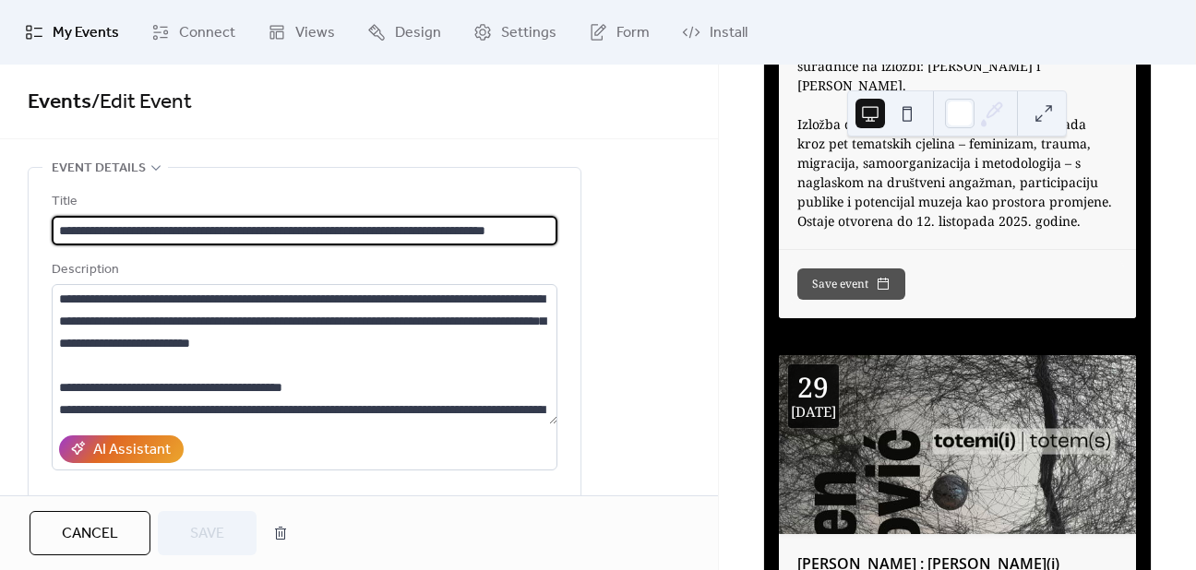
scroll to position [0, 83]
drag, startPoint x: 58, startPoint y: 232, endPoint x: 606, endPoint y: 228, distance: 547.4
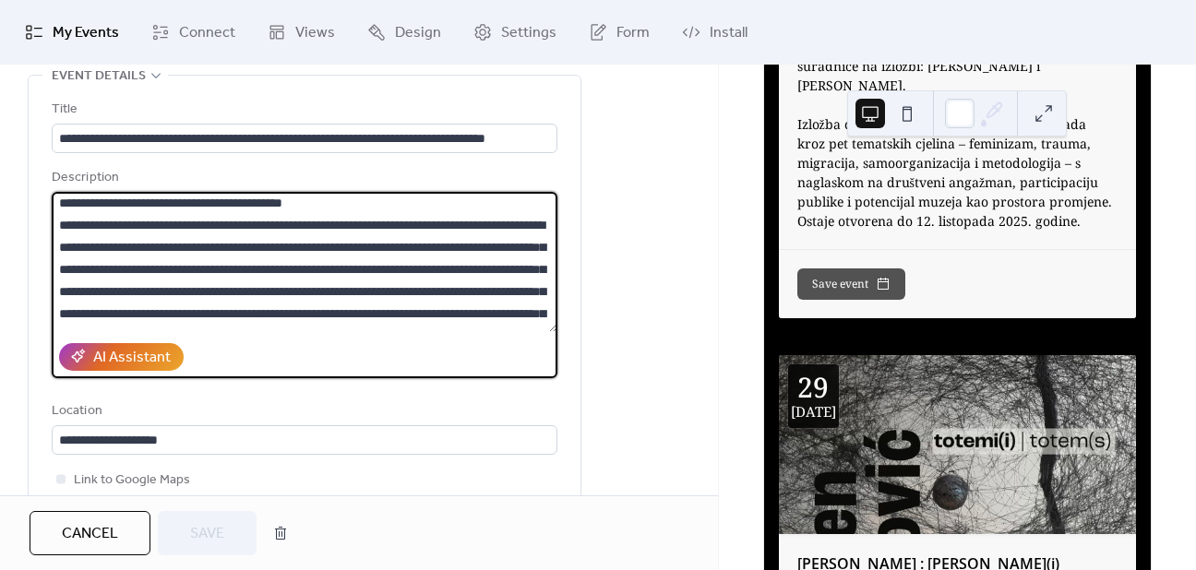
scroll to position [185, 0]
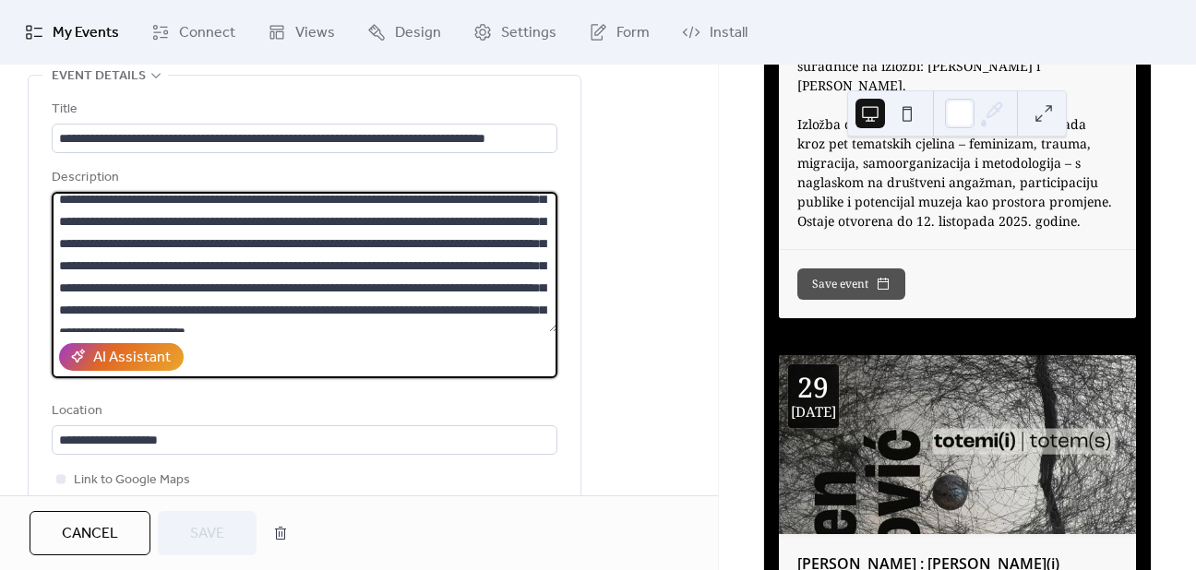
drag, startPoint x: 59, startPoint y: 201, endPoint x: 184, endPoint y: 244, distance: 131.7
click at [184, 244] on textarea at bounding box center [305, 262] width 506 height 140
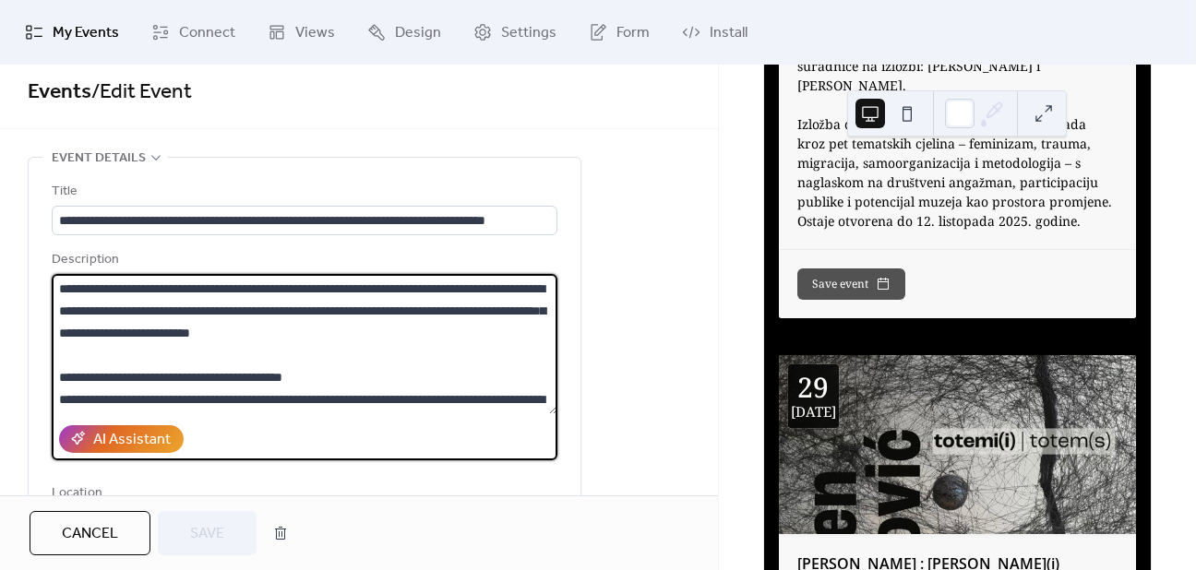
scroll to position [0, 0]
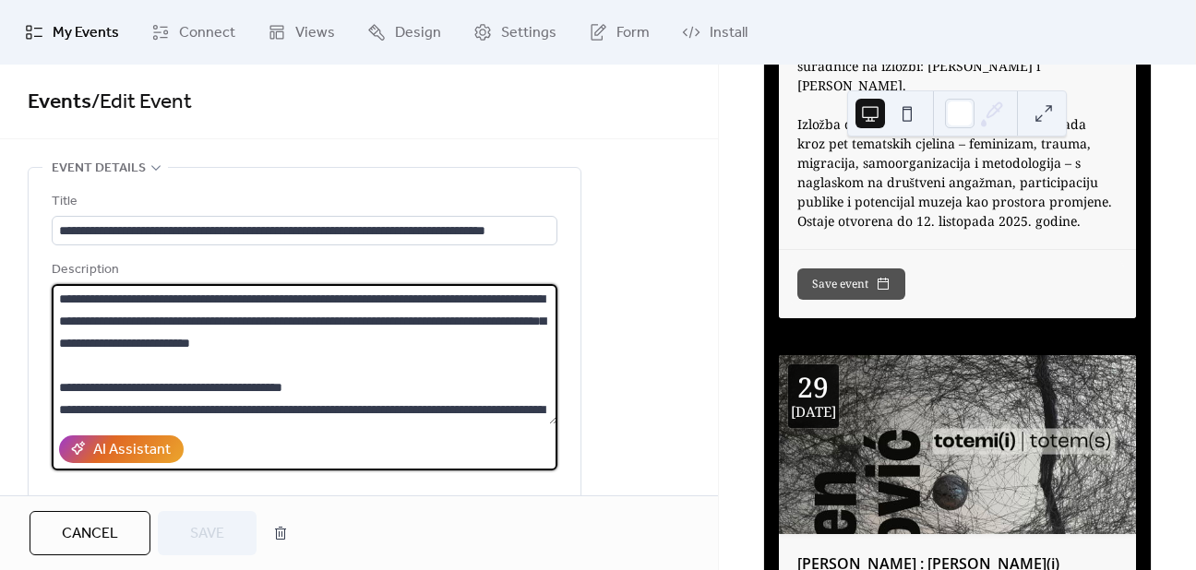
click at [159, 326] on textarea at bounding box center [305, 354] width 506 height 140
click at [179, 297] on textarea at bounding box center [305, 354] width 506 height 140
click at [380, 346] on textarea at bounding box center [305, 354] width 506 height 140
type textarea "**********"
click at [225, 534] on button "Save" at bounding box center [207, 533] width 99 height 44
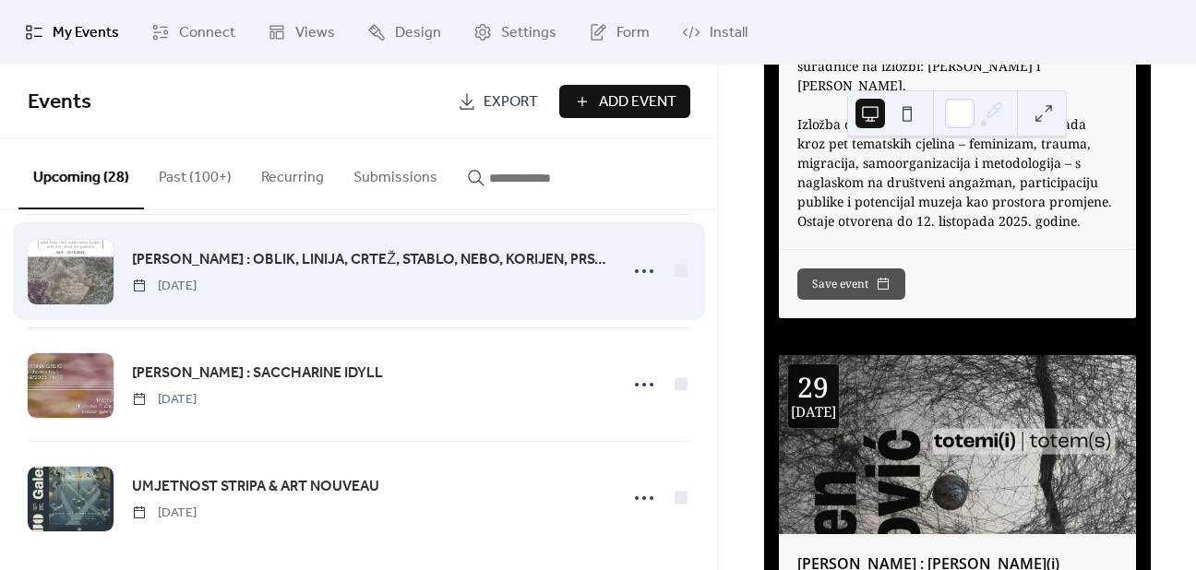
scroll to position [2868, 0]
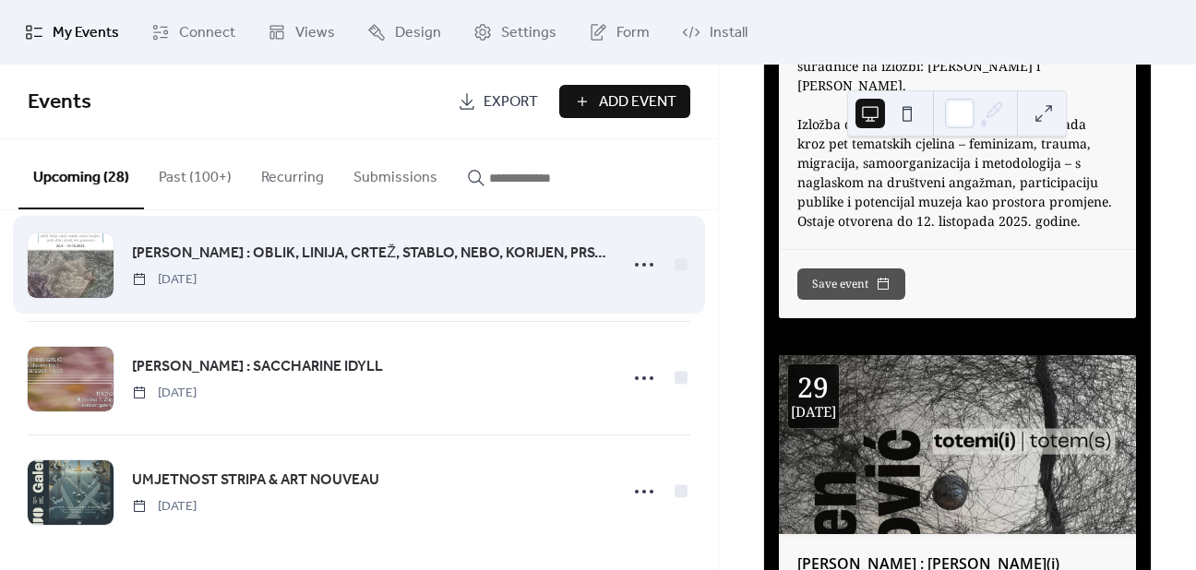
click at [270, 246] on span "[PERSON_NAME] : OBLIK, LINIJA, CRTEŽ, STABLO, NEBO, KORIJEN, PRSTI, DLAN, STRAS…" at bounding box center [369, 254] width 474 height 22
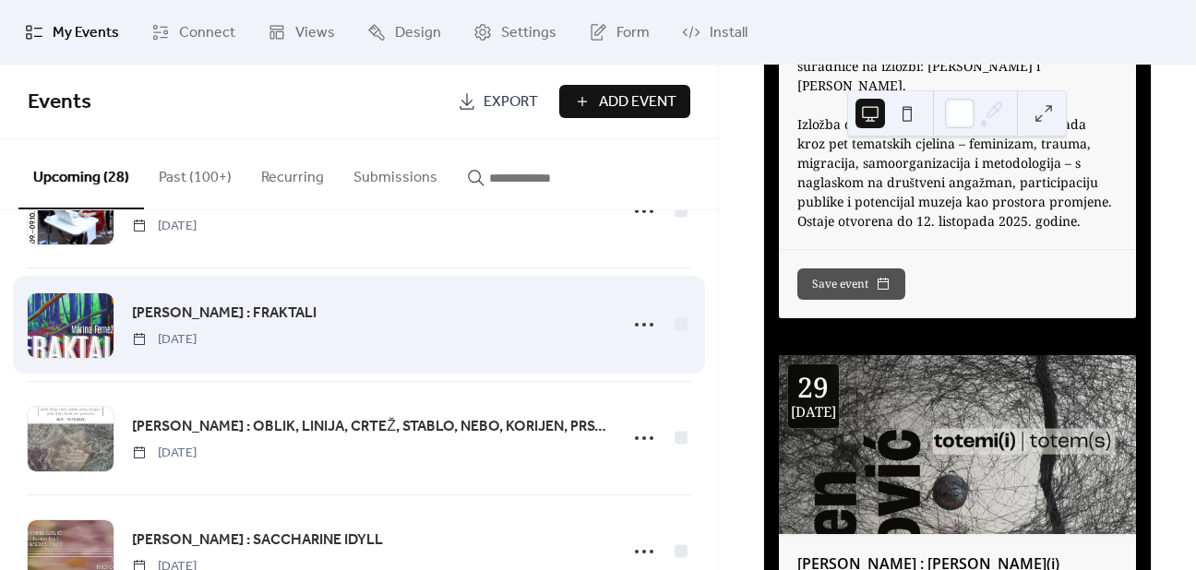
scroll to position [2684, 0]
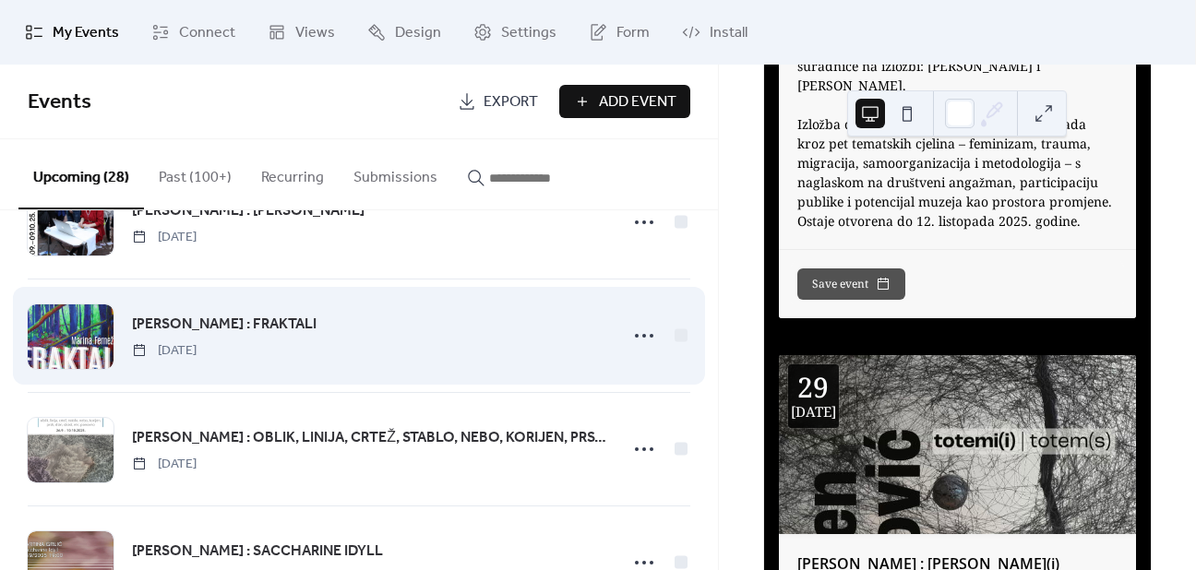
click at [192, 318] on span "[PERSON_NAME] : FRAKTALI" at bounding box center [224, 325] width 185 height 22
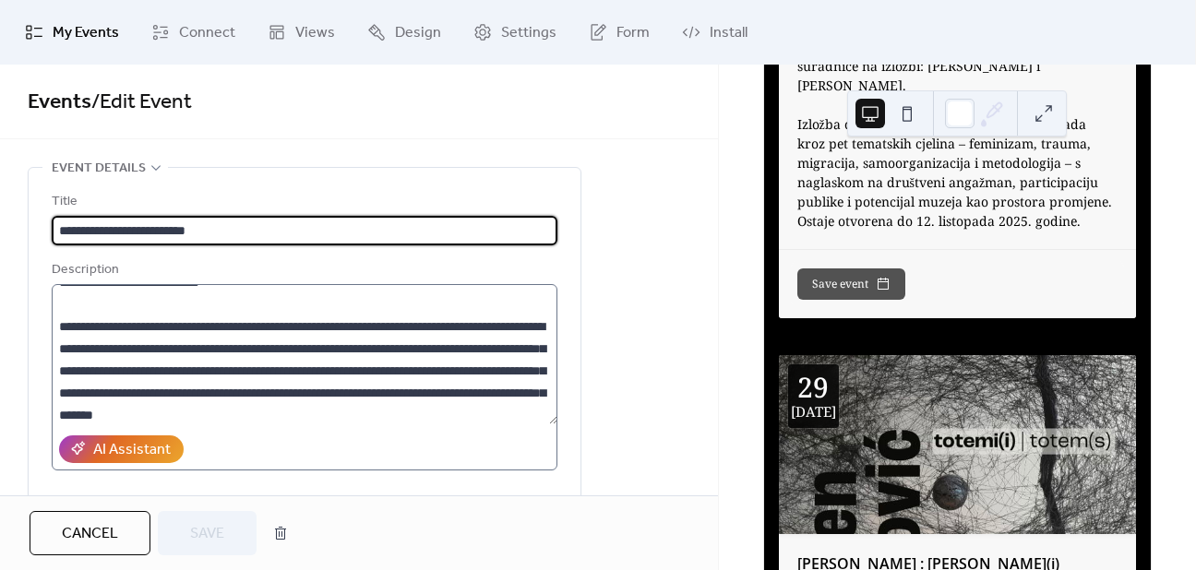
scroll to position [66, 0]
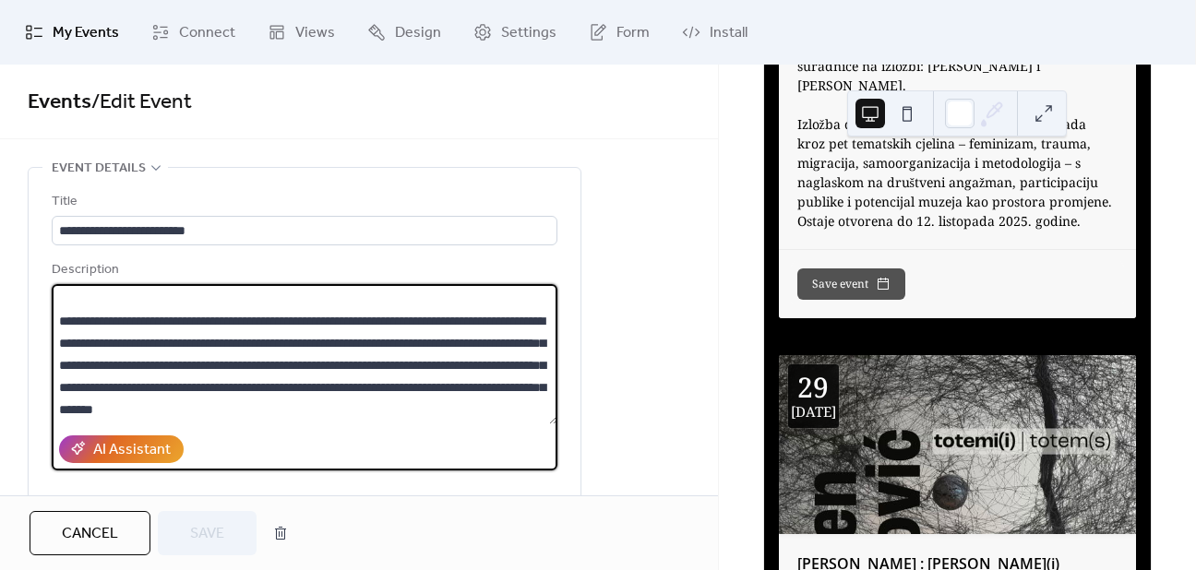
drag, startPoint x: 179, startPoint y: 341, endPoint x: 266, endPoint y: 389, distance: 99.2
click at [266, 389] on textarea "**********" at bounding box center [305, 354] width 506 height 140
